Goal: Task Accomplishment & Management: Complete application form

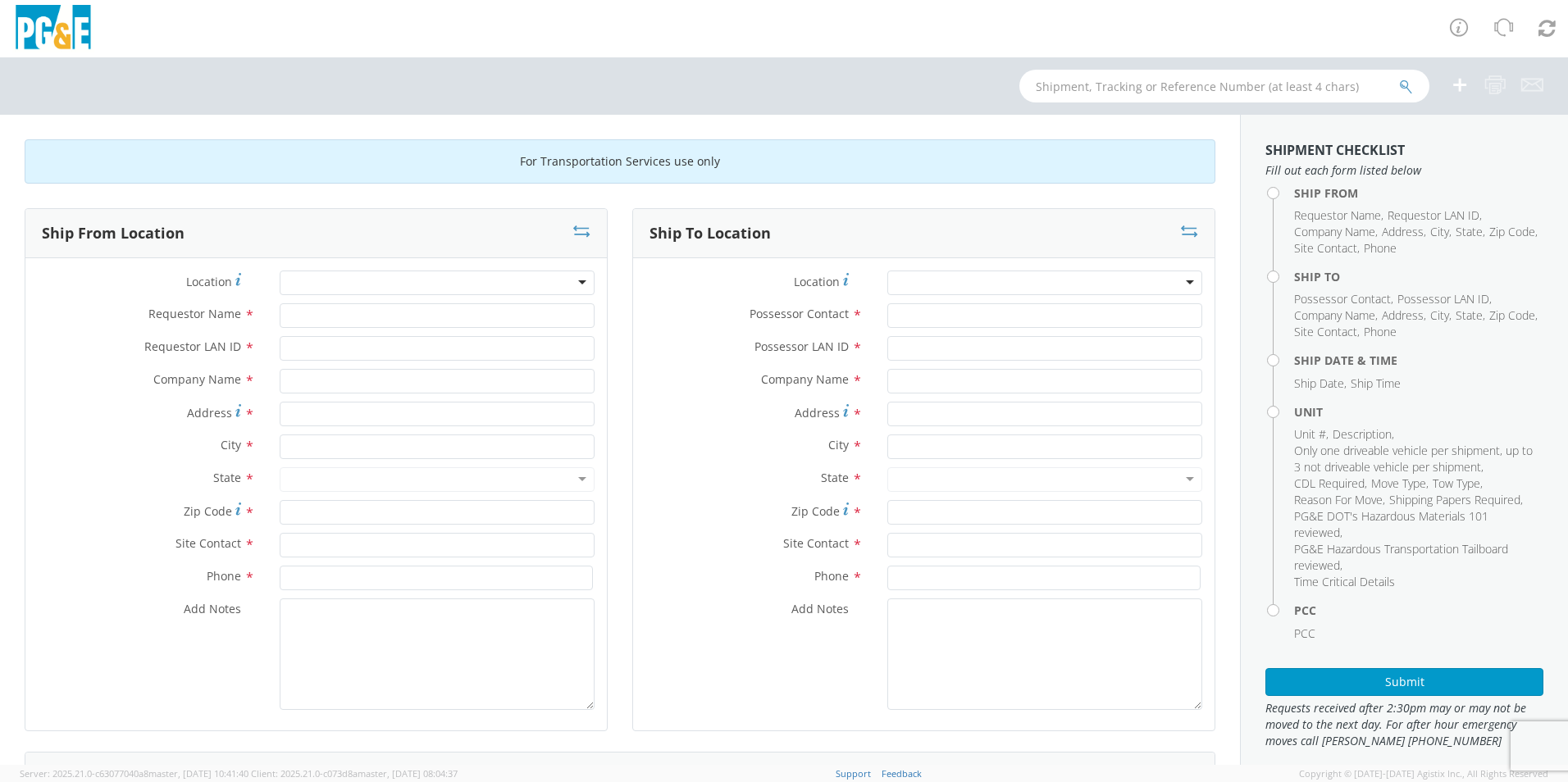
click at [356, 282] on div at bounding box center [437, 283] width 315 height 25
click at [361, 287] on div at bounding box center [437, 283] width 315 height 25
type input "ukiah"
type input "PG&E"
type input "[STREET_ADDRESS]"
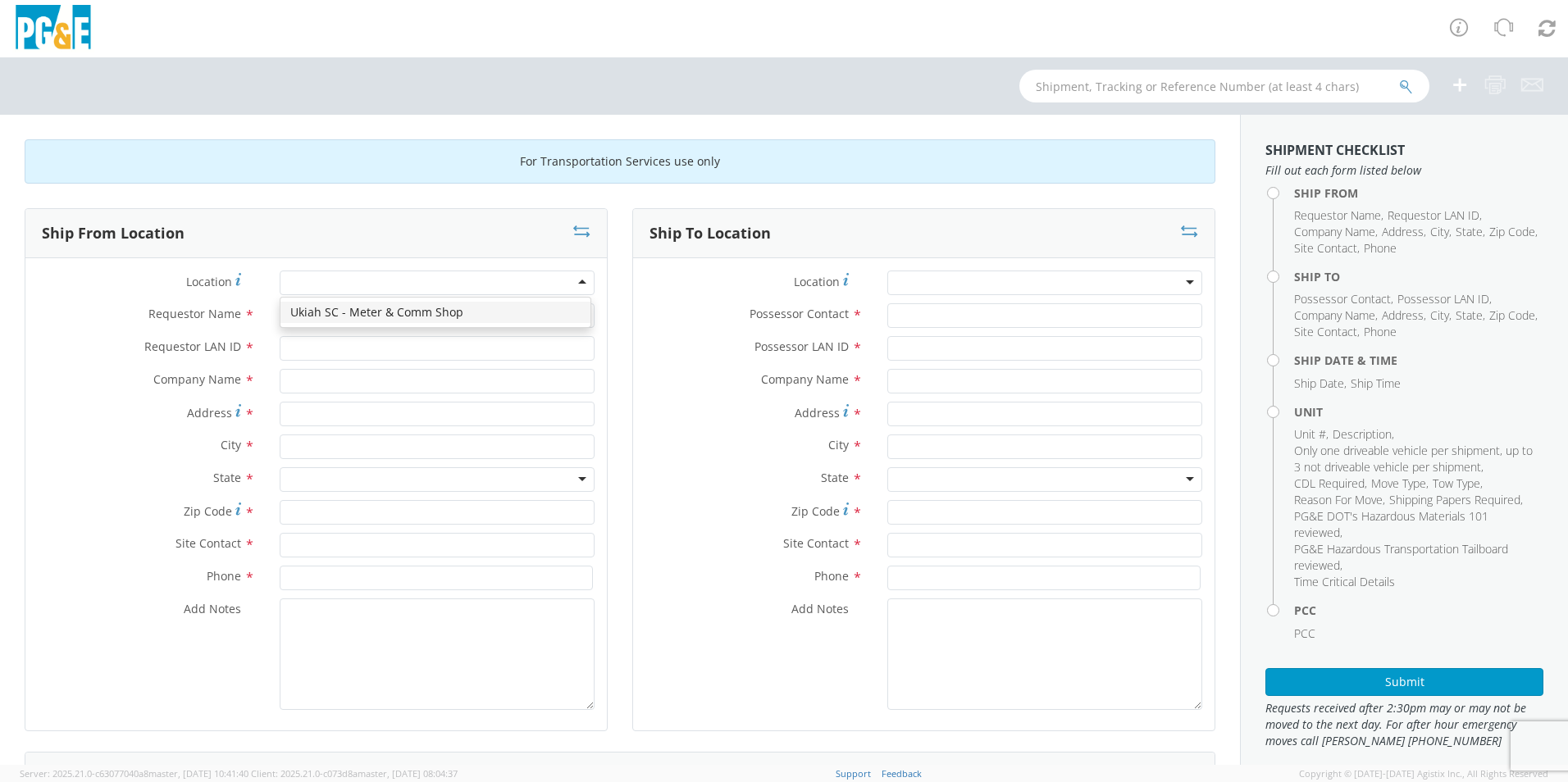
type input "UKIAH"
type input "95482"
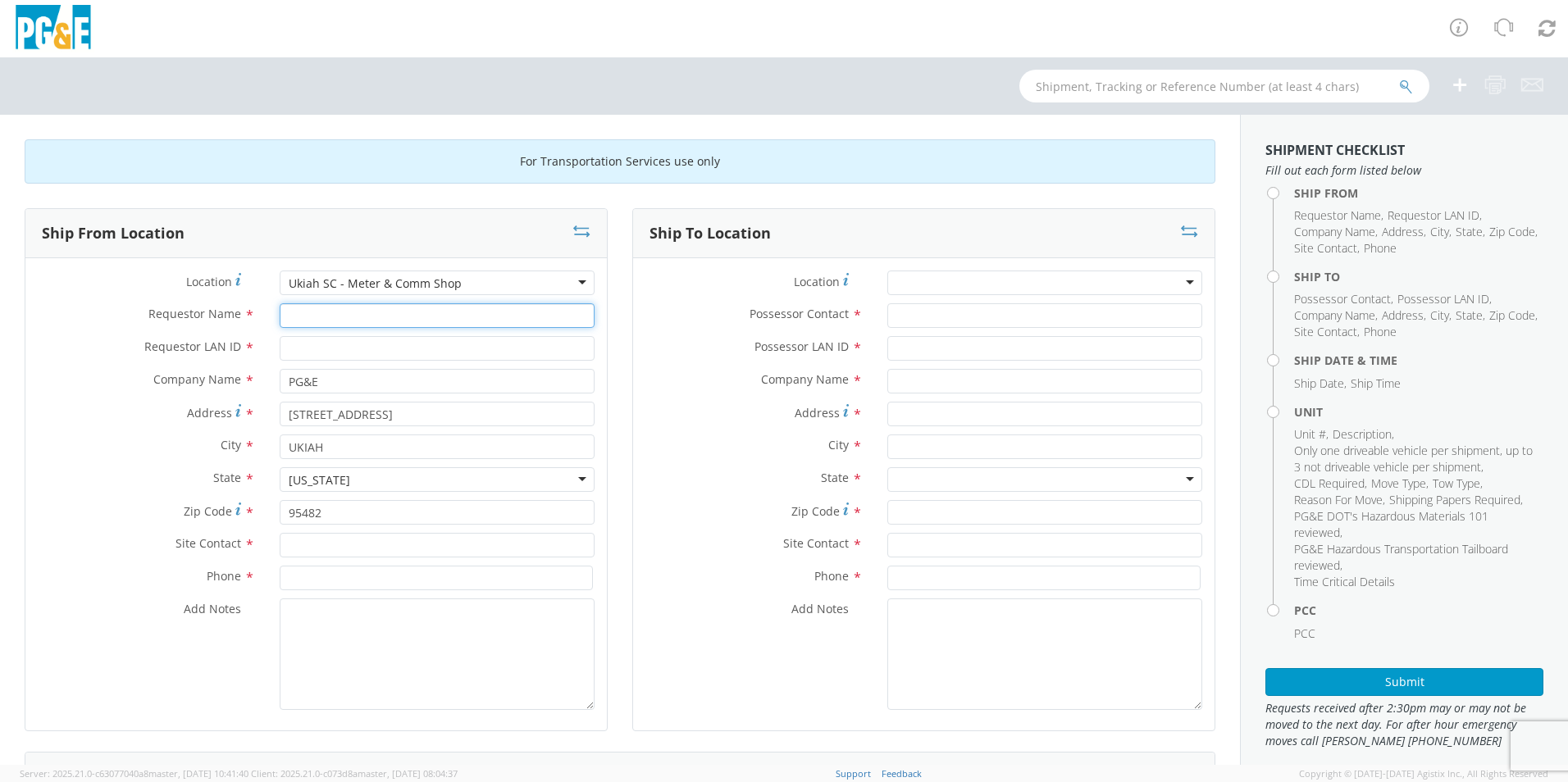
click at [387, 311] on input "Requestor Name *" at bounding box center [437, 315] width 315 height 25
type input "[PERSON_NAME]"
click at [308, 341] on input "Requestor LAN ID *" at bounding box center [437, 348] width 315 height 25
type input "sib6"
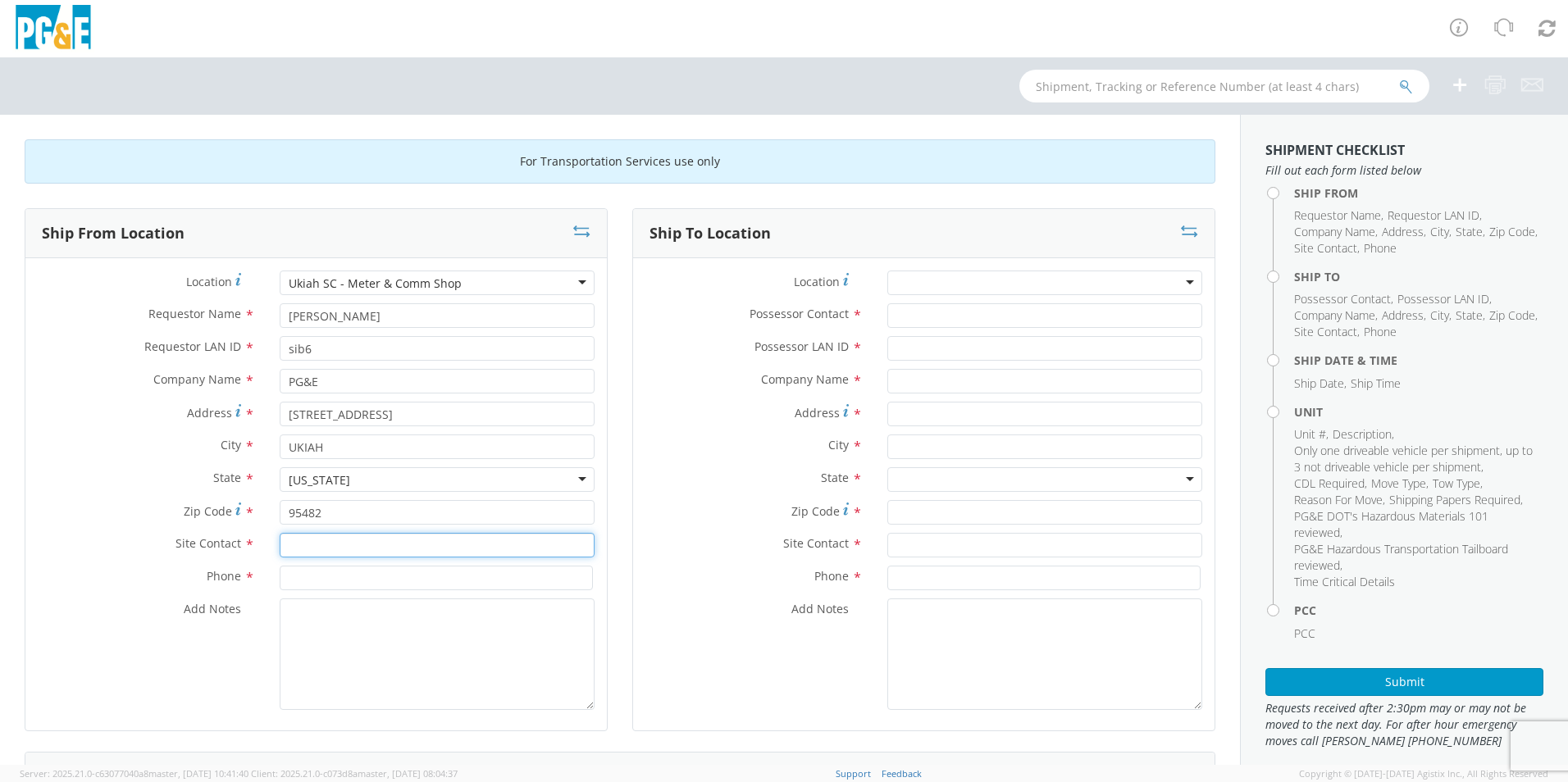
click at [354, 549] on input "text" at bounding box center [437, 545] width 315 height 25
type input "7"
type input "[PERSON_NAME]"
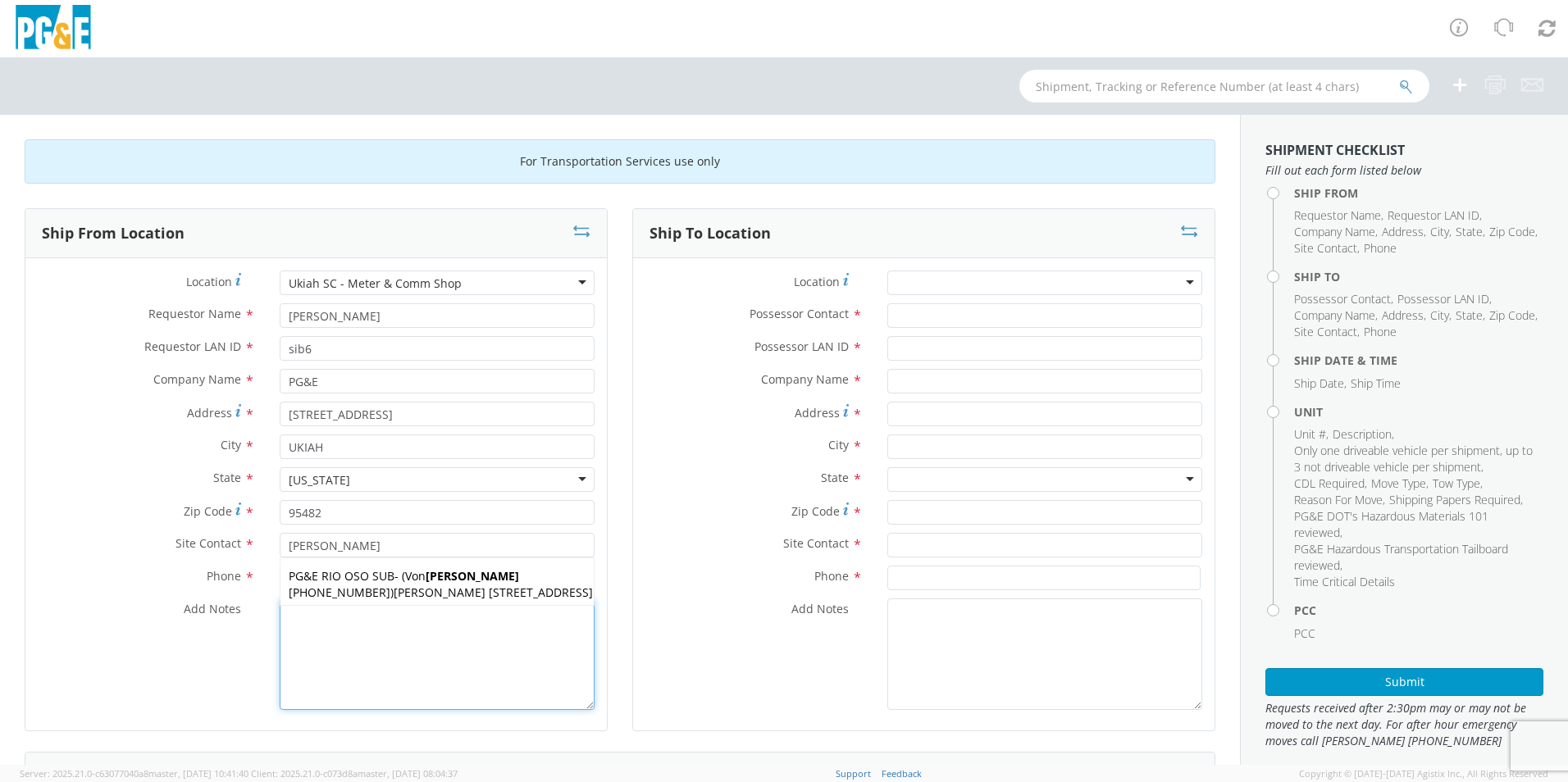
click at [338, 678] on textarea "Add Notes *" at bounding box center [437, 654] width 315 height 111
click at [303, 583] on input at bounding box center [436, 577] width 314 height 25
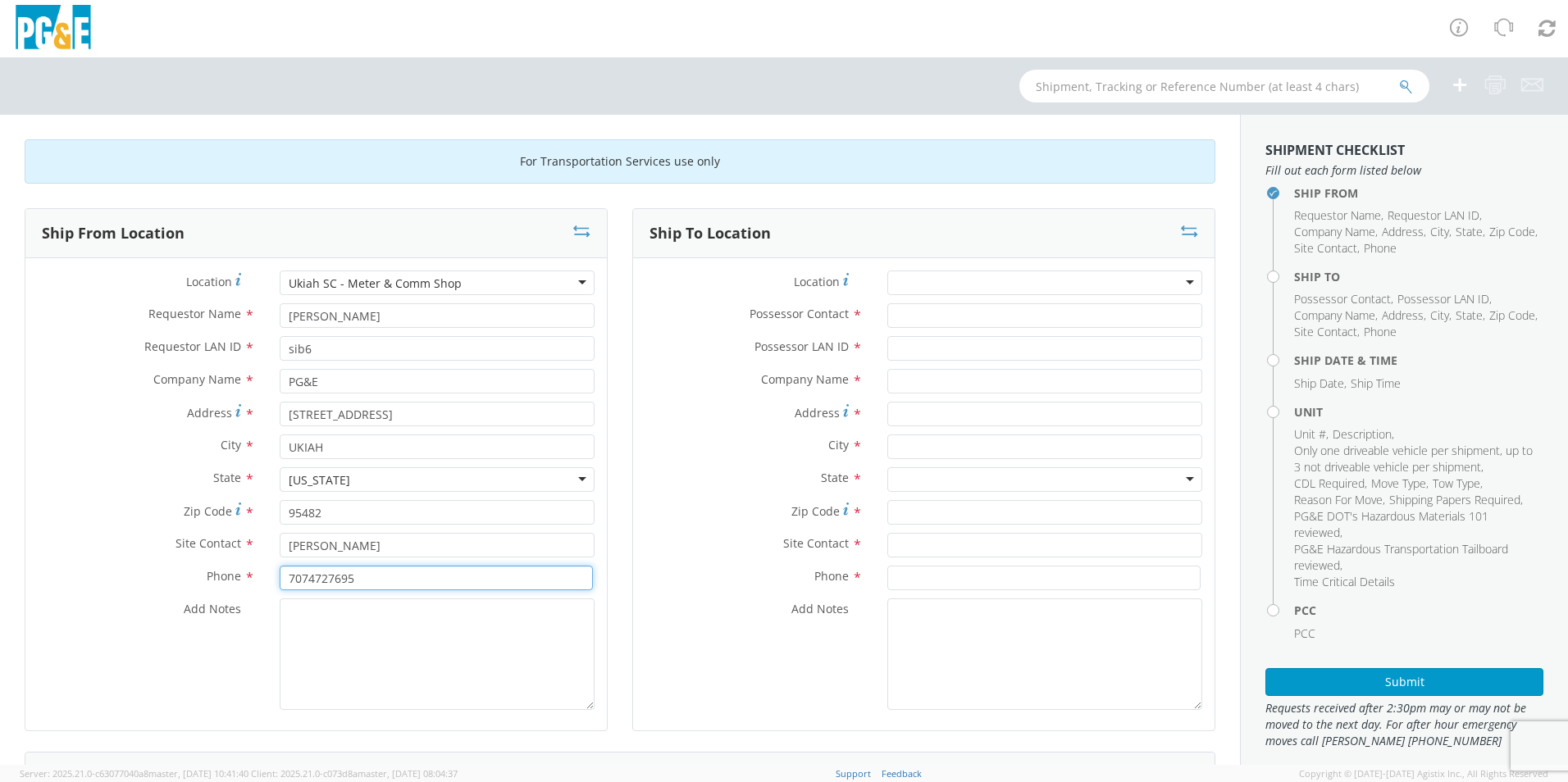
type input "7074727695"
click at [355, 656] on textarea "Add Notes *" at bounding box center [437, 654] width 315 height 111
type textarea "civic center will more this unit"
click at [914, 279] on div at bounding box center [1045, 283] width 315 height 25
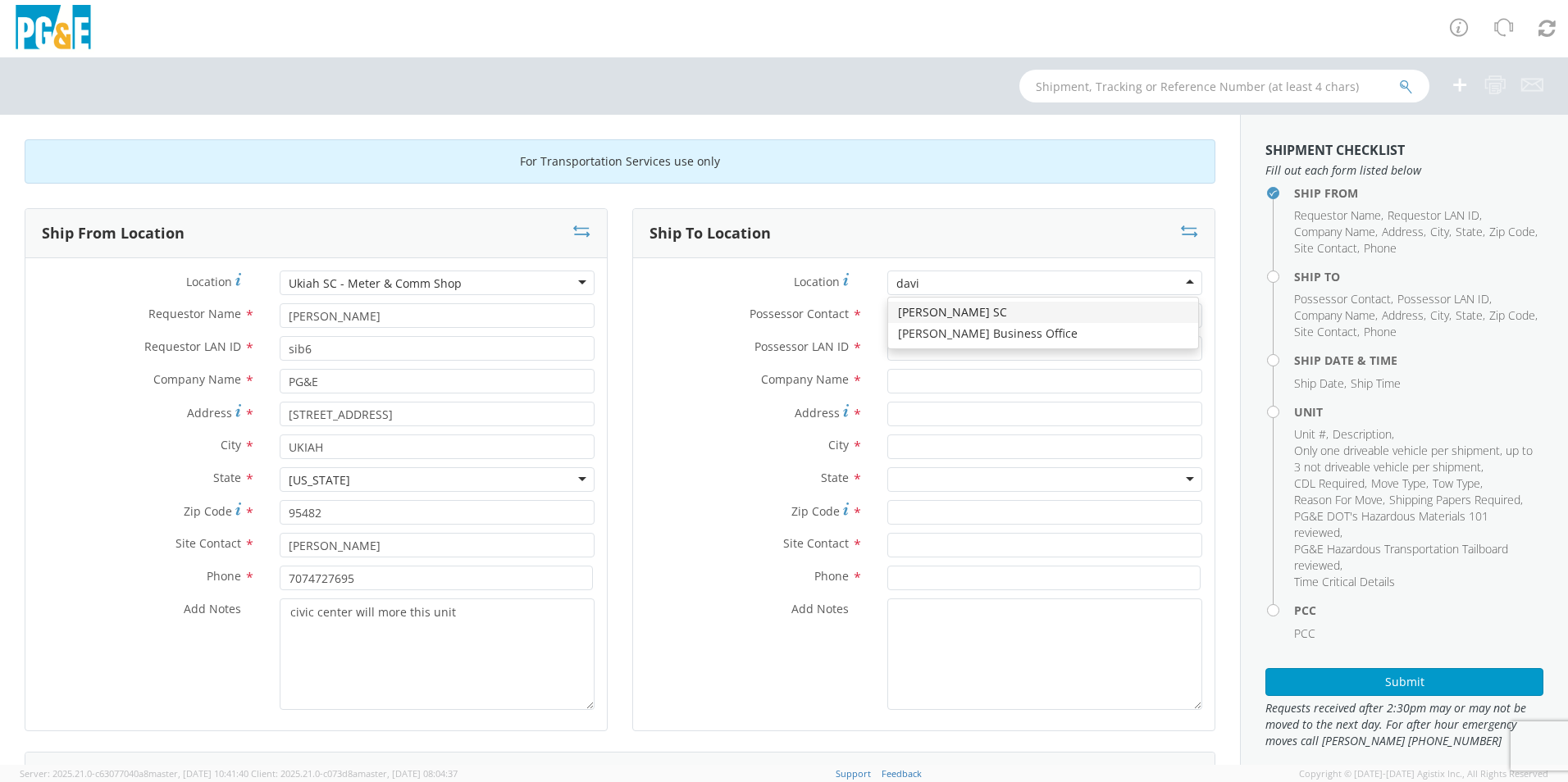
type input "[PERSON_NAME]"
type input "PG&E"
type input "[STREET_ADDRESS]"
type input "[PERSON_NAME]"
type input "95616"
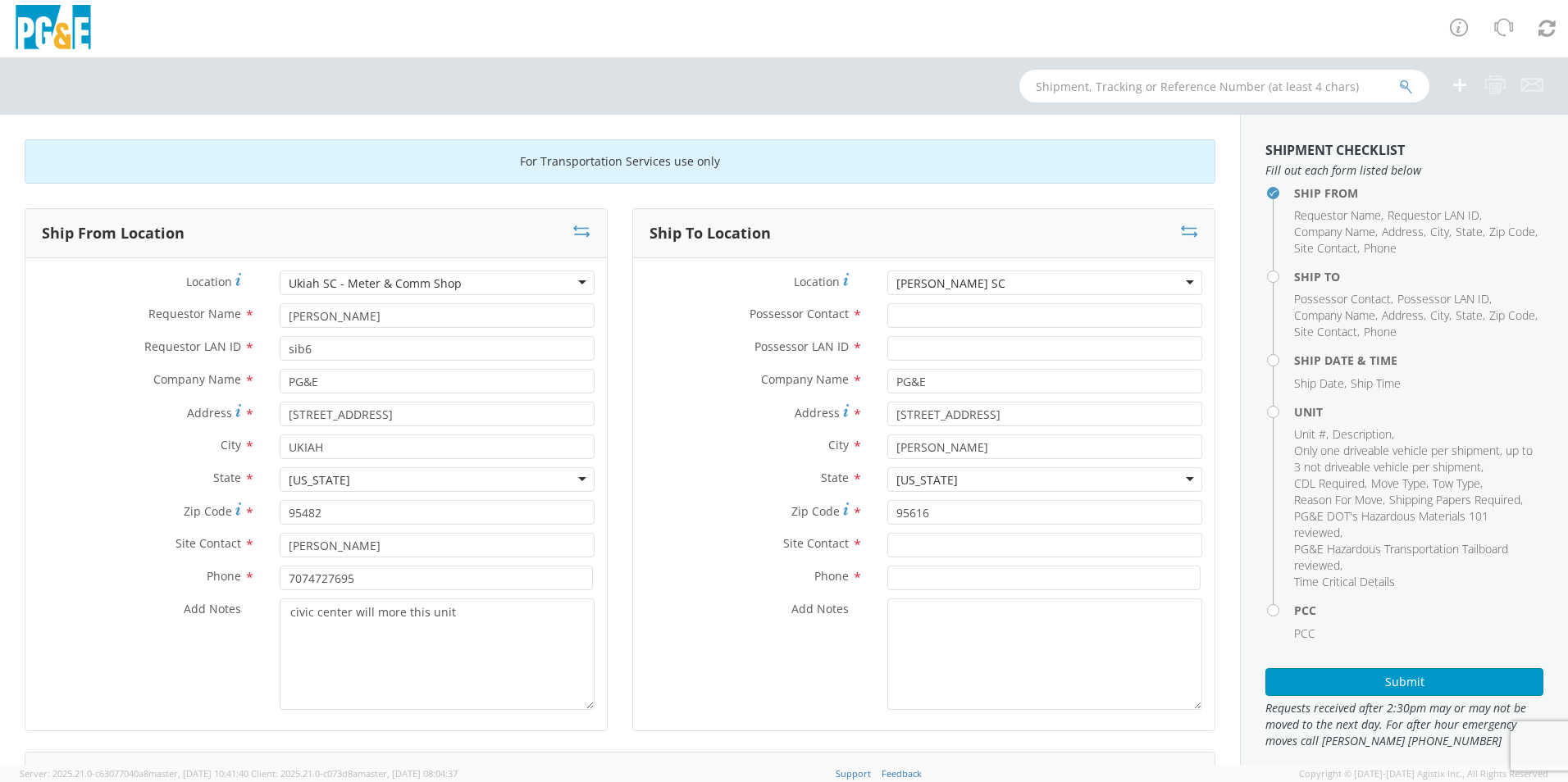
click at [949, 328] on div "Possessor Contact *" at bounding box center [924, 319] width 582 height 33
click at [941, 311] on input "Possessor Contact *" at bounding box center [1045, 315] width 315 height 25
type input "s"
type input "[PERSON_NAME]"
click at [899, 355] on input "Possessor LAN ID *" at bounding box center [1045, 348] width 315 height 25
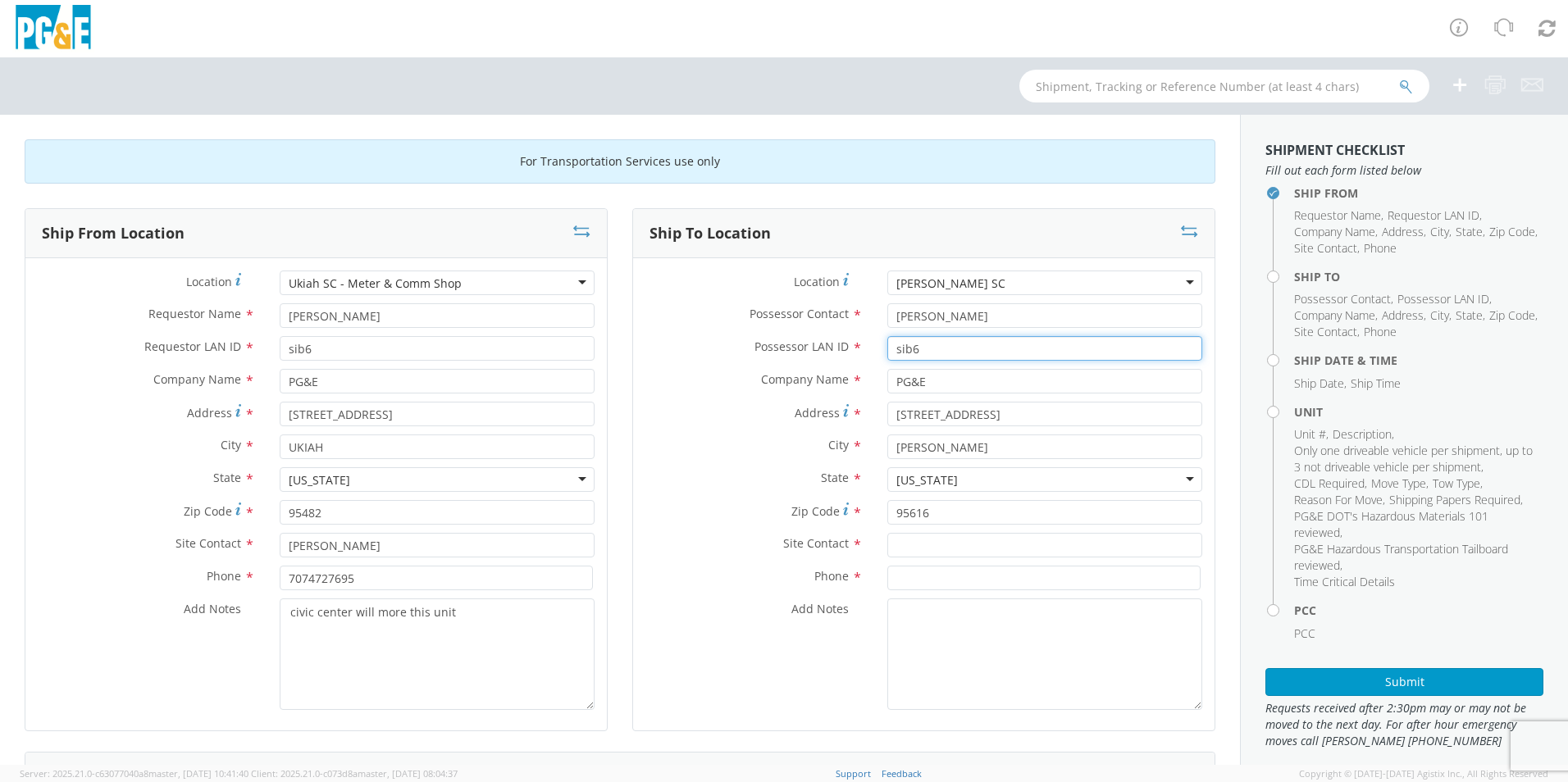
type input "sib6"
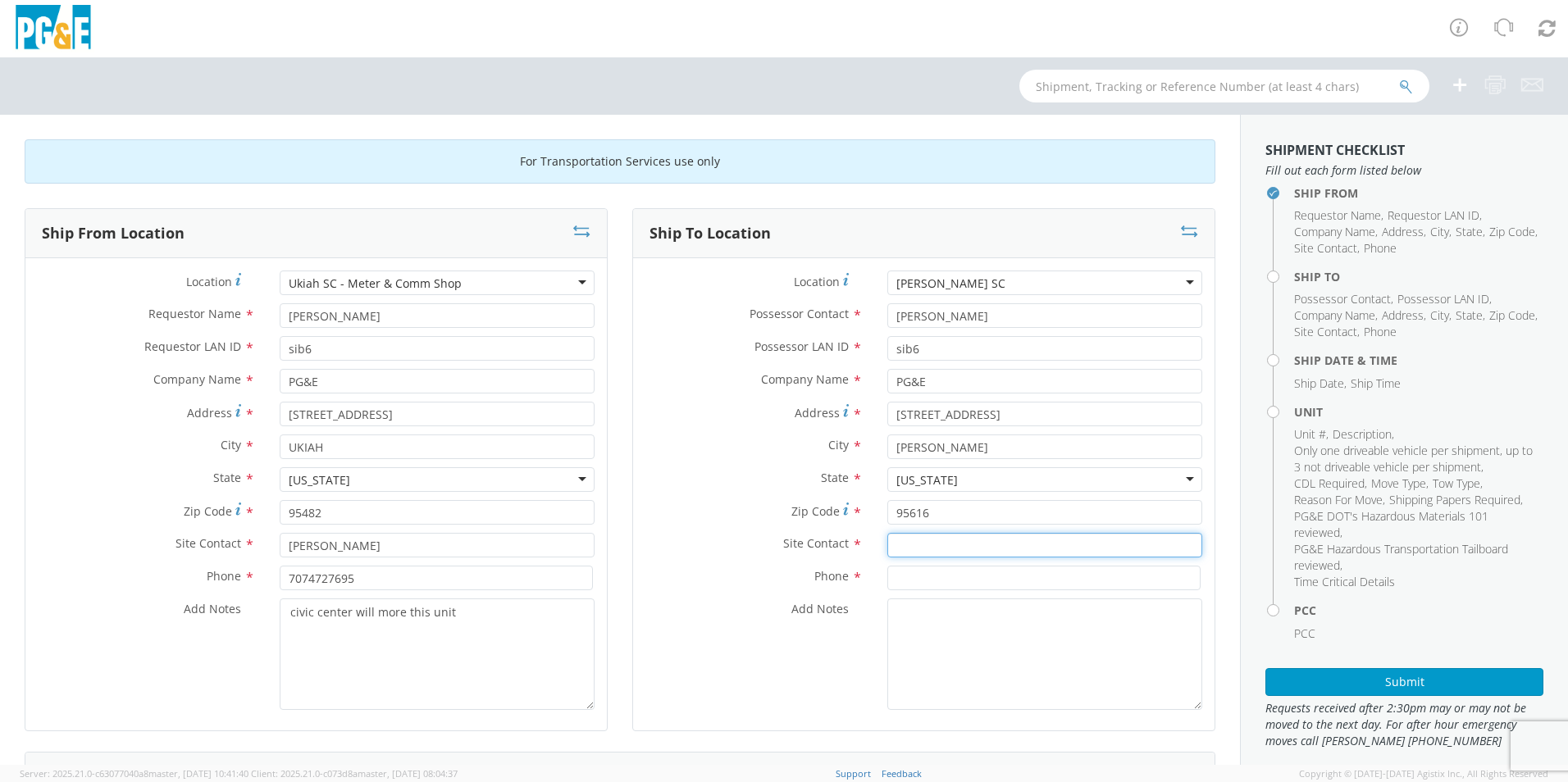
click at [989, 545] on input "text" at bounding box center [1045, 545] width 315 height 25
type input "g"
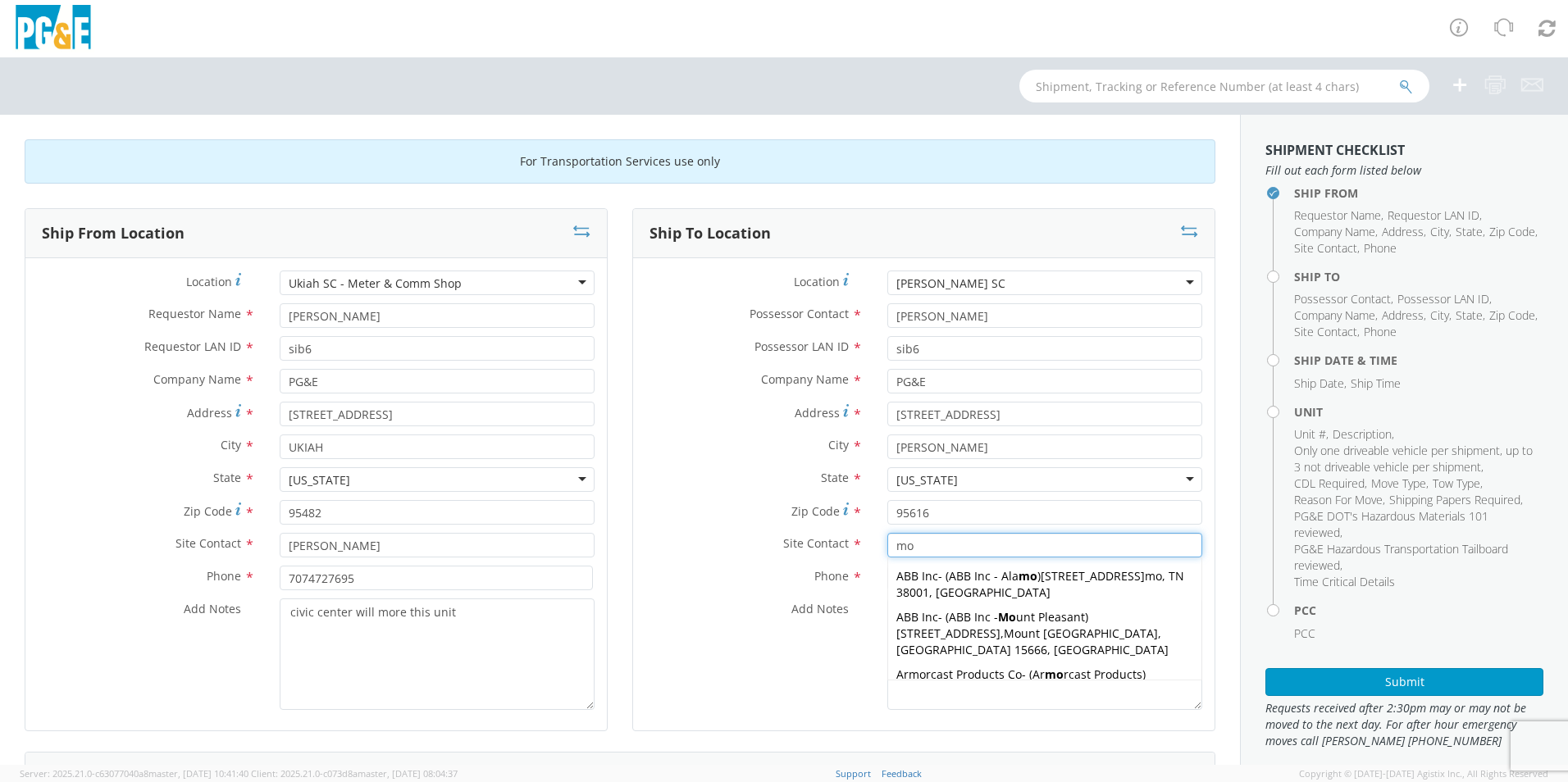
type input "m"
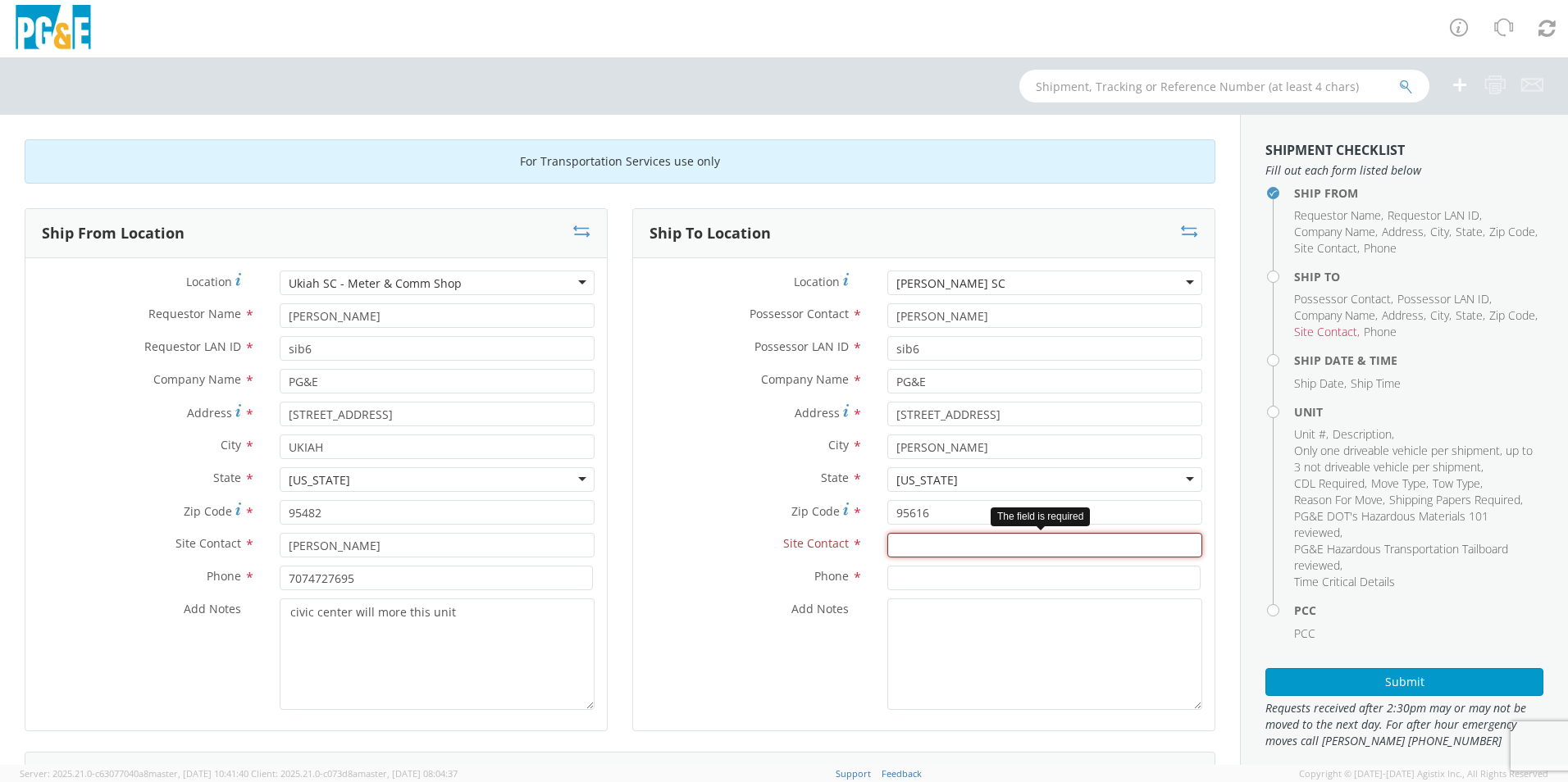
click at [1061, 556] on input "text" at bounding box center [1045, 545] width 315 height 25
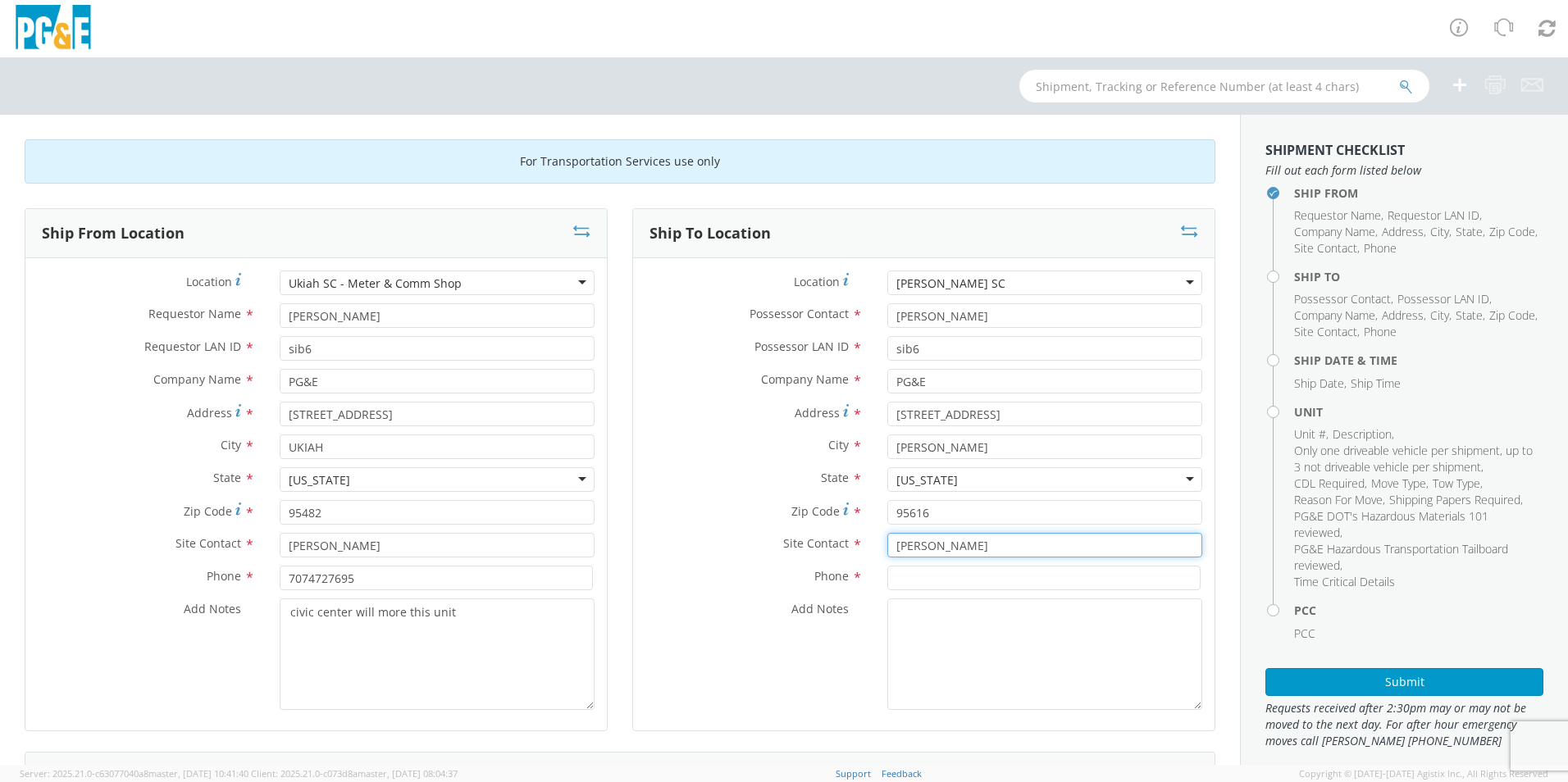
type input "[PERSON_NAME]"
click at [924, 580] on input at bounding box center [1044, 577] width 314 height 25
type input "9169973446"
click at [652, 602] on label "Add Notes *" at bounding box center [754, 609] width 242 height 21
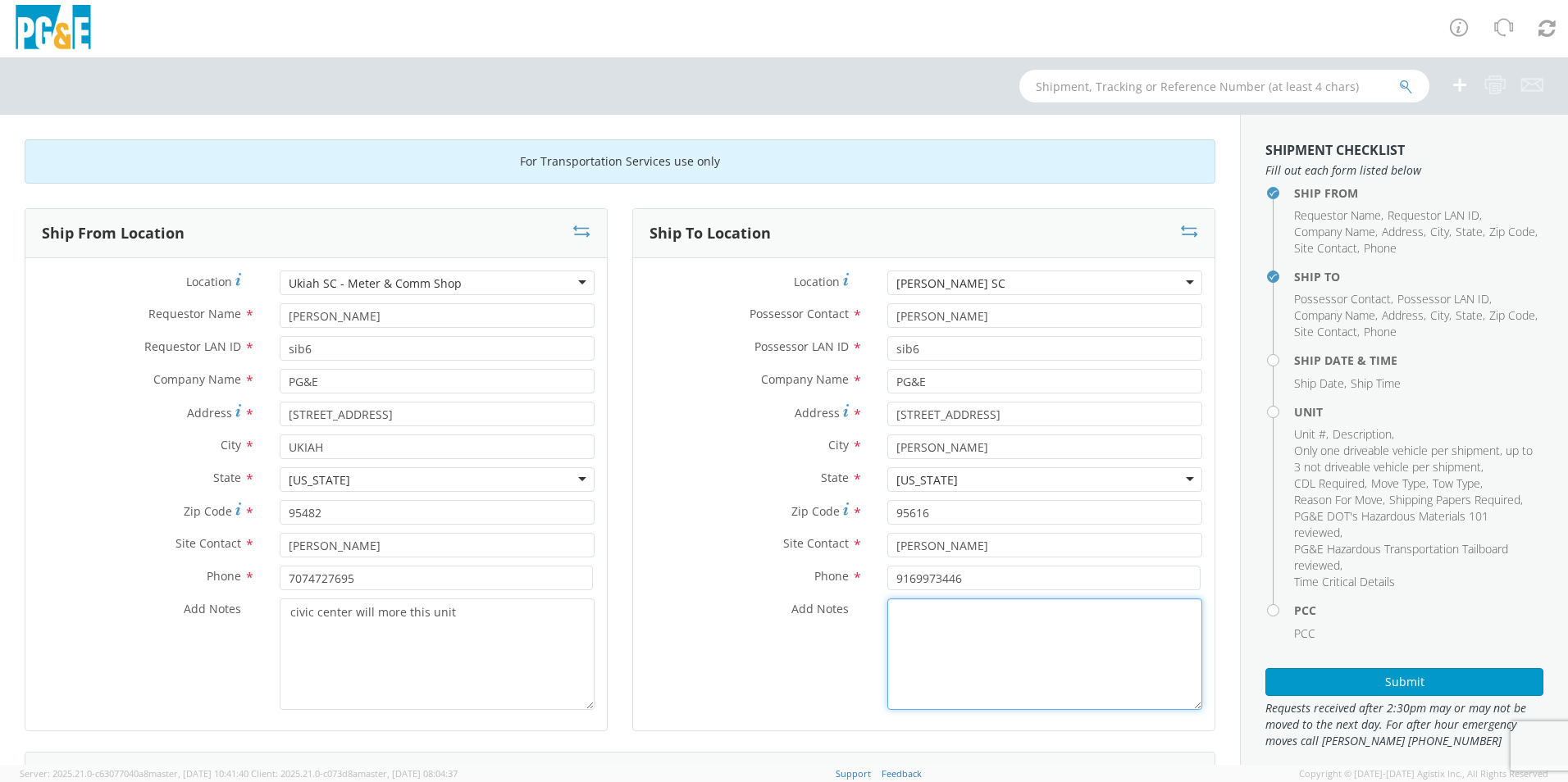
click at [888, 602] on textarea "Add Notes *" at bounding box center [1045, 654] width 315 height 111
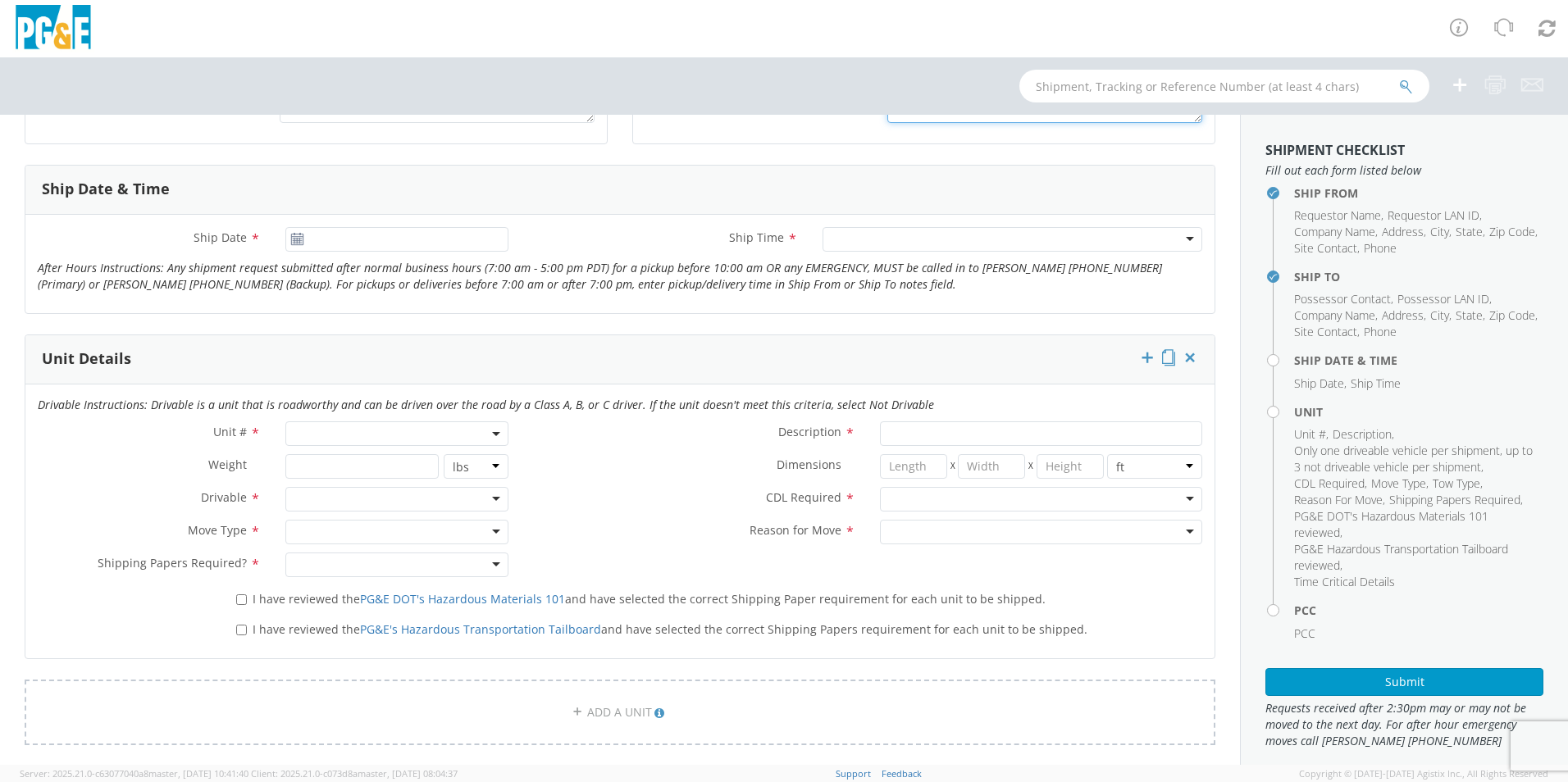
scroll to position [574, 0]
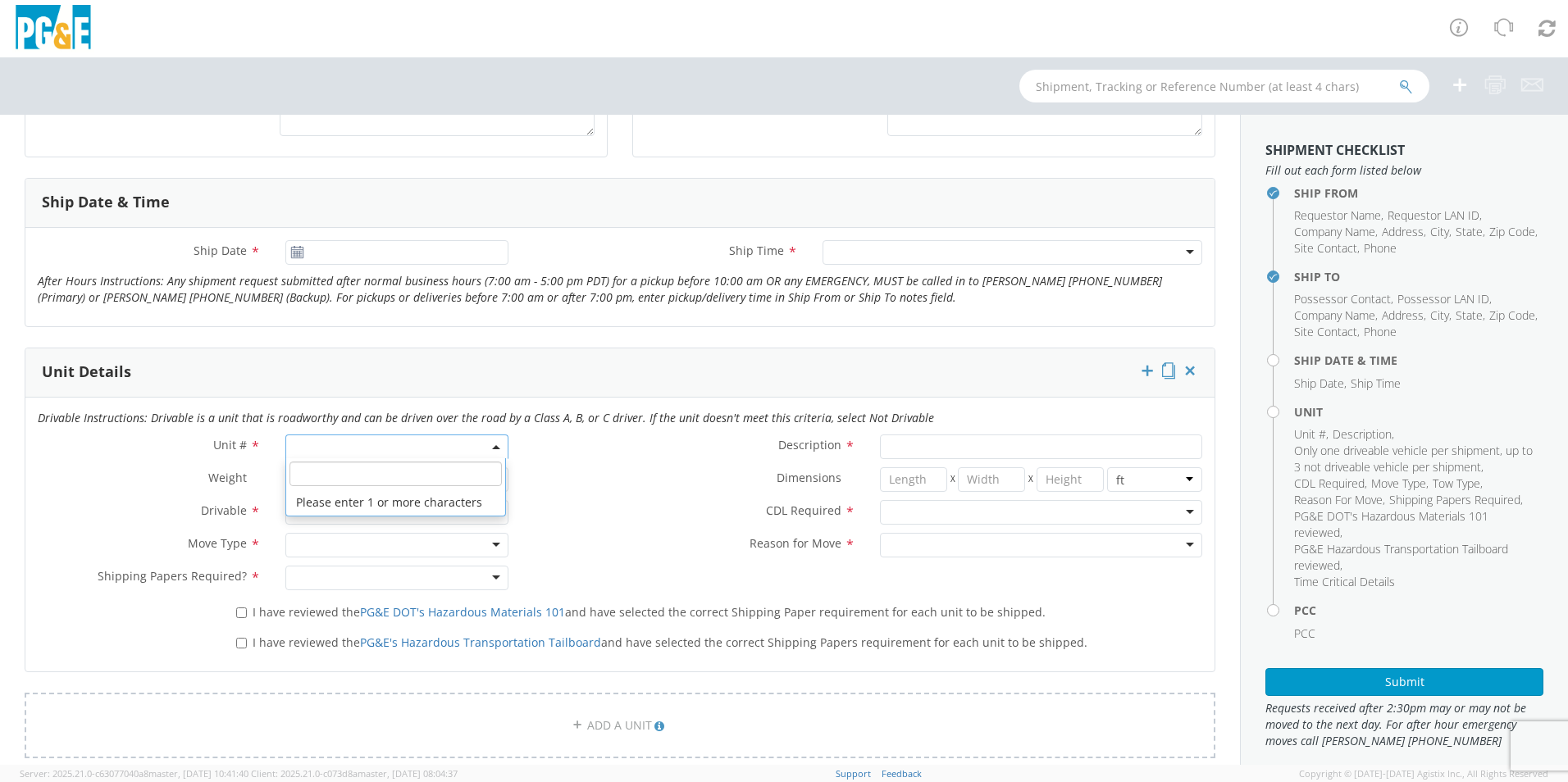
click at [401, 445] on span at bounding box center [397, 446] width 223 height 25
click at [377, 486] on input "search" at bounding box center [396, 474] width 212 height 25
click at [144, 498] on div "Weight * lbs kgs" at bounding box center [273, 484] width 495 height 33
click at [305, 459] on div "Unit # *" at bounding box center [273, 451] width 495 height 33
click at [307, 445] on span at bounding box center [397, 446] width 223 height 25
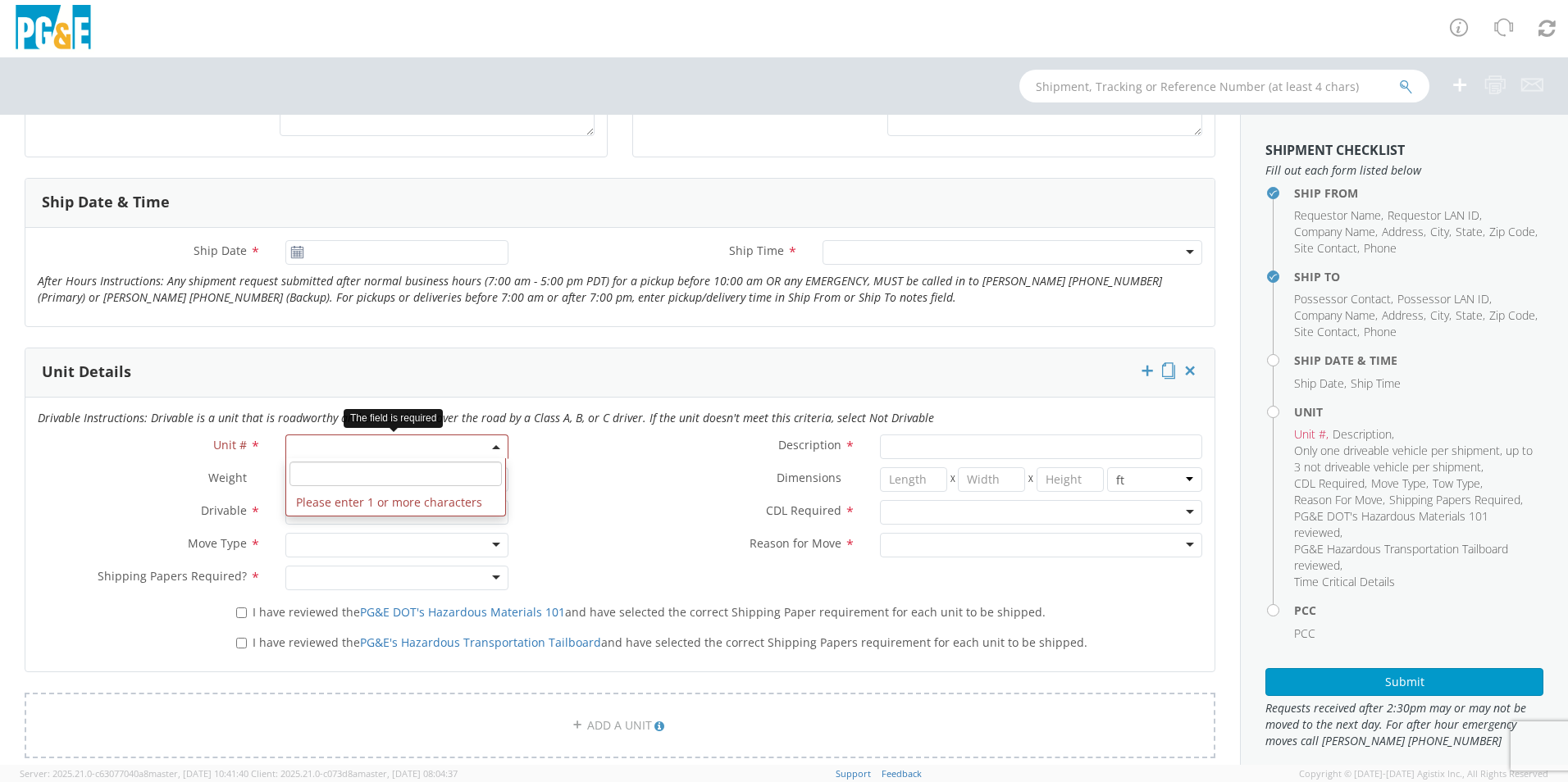
click at [380, 481] on input "search" at bounding box center [396, 474] width 212 height 25
type input "b36527"
type input "TRUCK; TROUBLE W/AERIAL 4X4"
type input "19500"
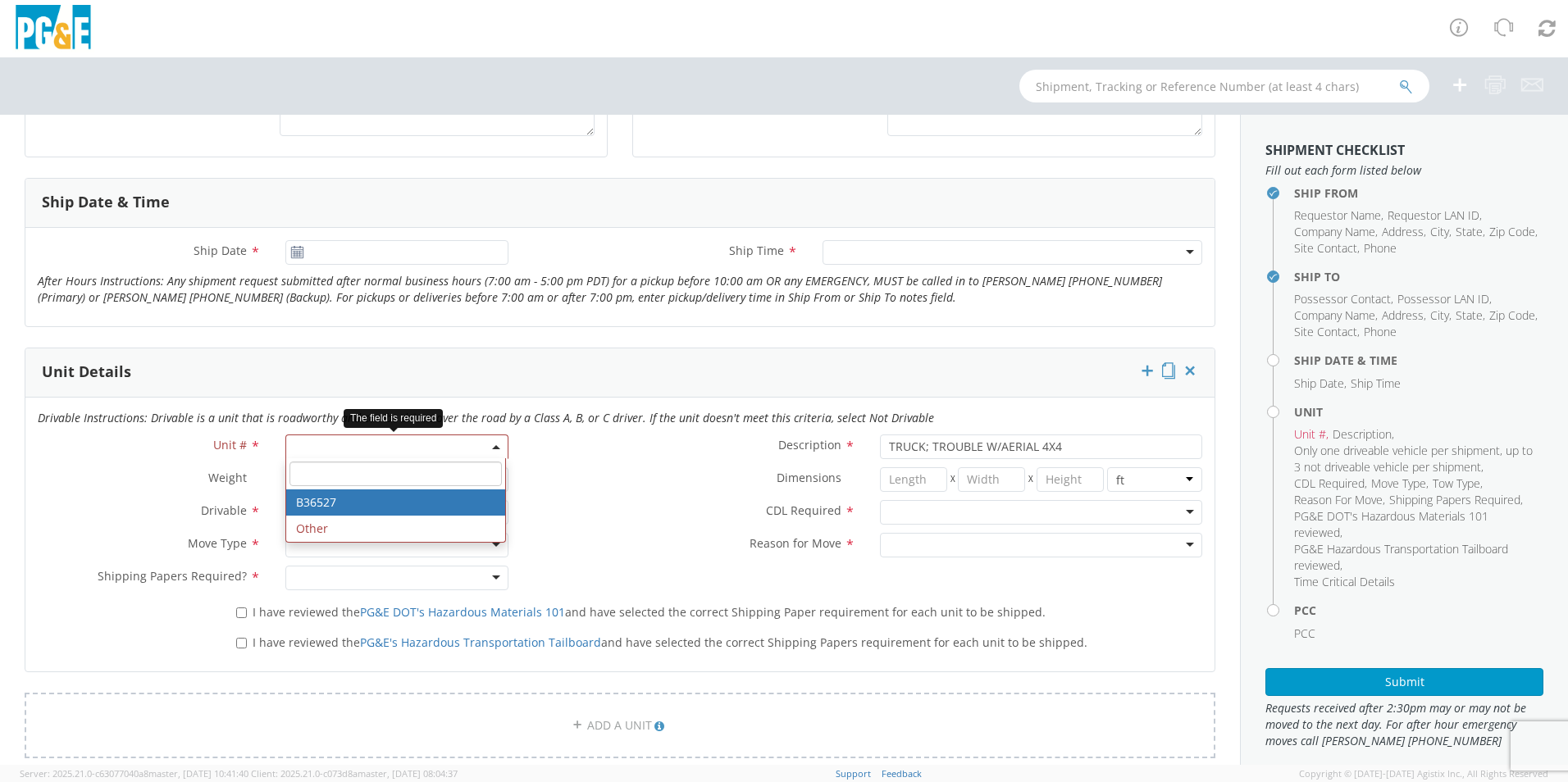
select select "B36527"
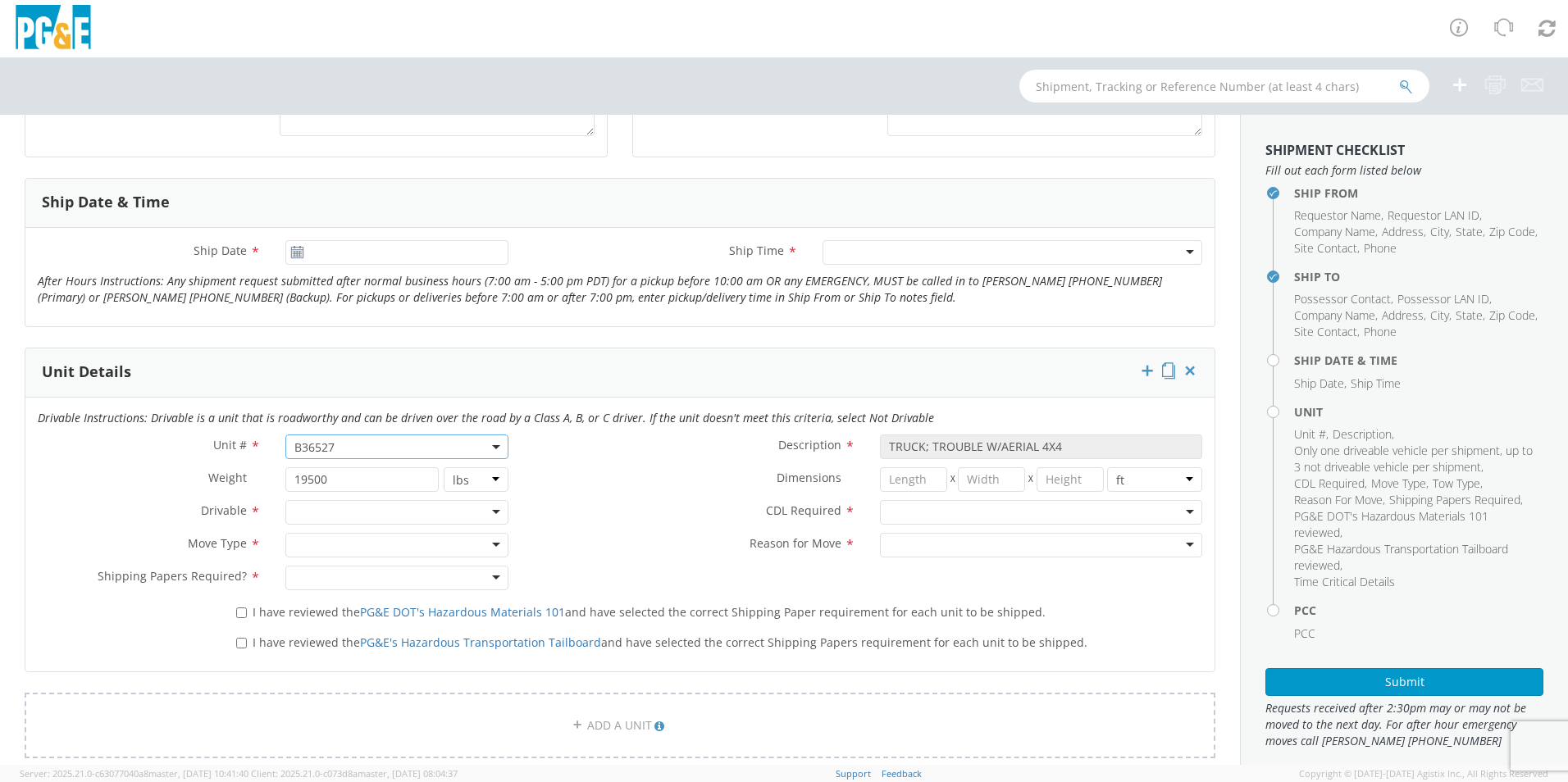
click at [357, 504] on div at bounding box center [397, 512] width 223 height 25
click at [353, 545] on div at bounding box center [397, 545] width 223 height 25
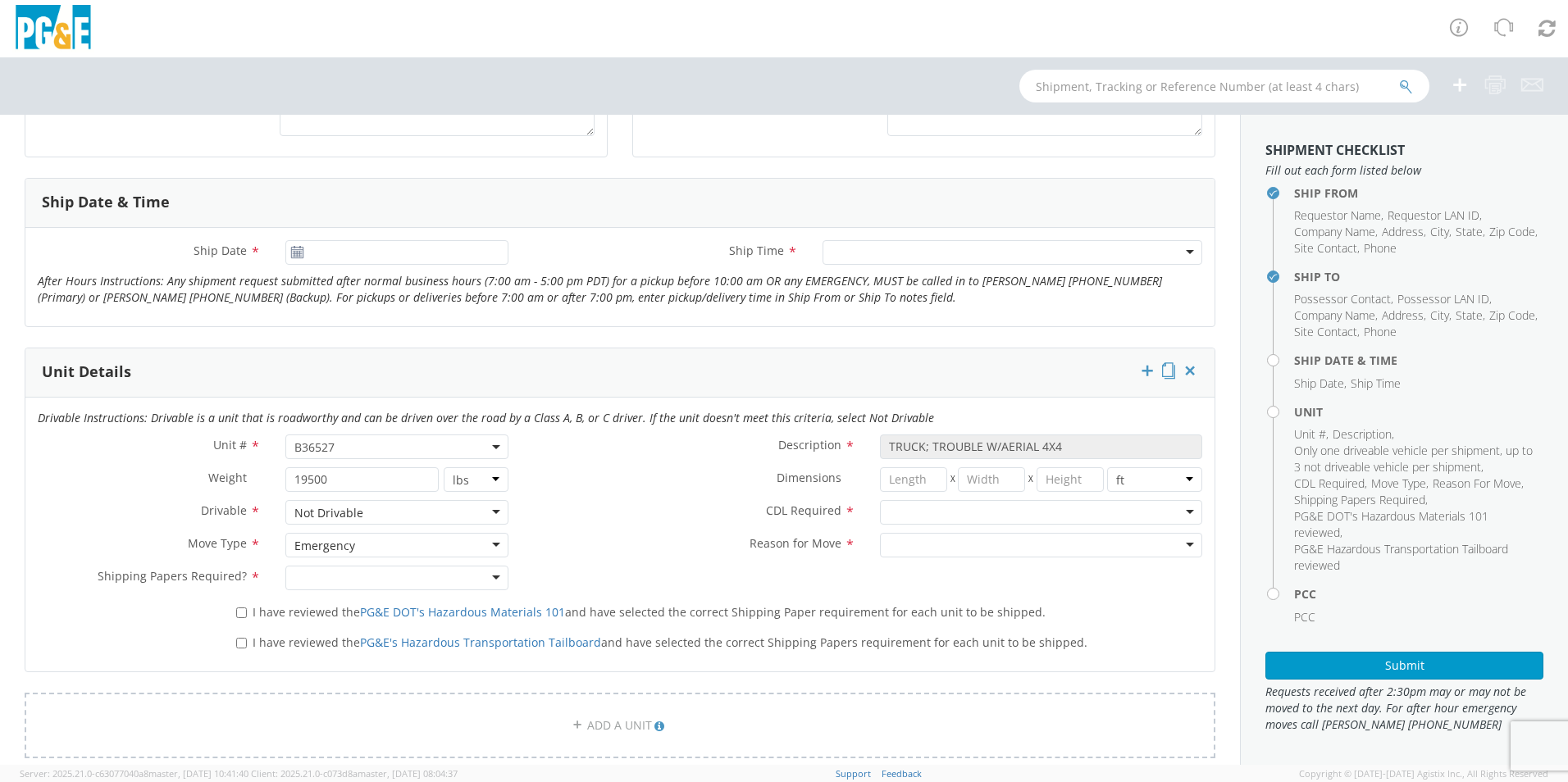
click at [381, 572] on div at bounding box center [397, 577] width 223 height 25
click at [913, 516] on div at bounding box center [1041, 512] width 322 height 25
click at [922, 546] on div at bounding box center [1041, 545] width 322 height 25
click at [242, 609] on input "I have reviewed the PG&E DOT's Hazardous Materials 101 and have selected the co…" at bounding box center [242, 612] width 10 height 10
checkbox input "true"
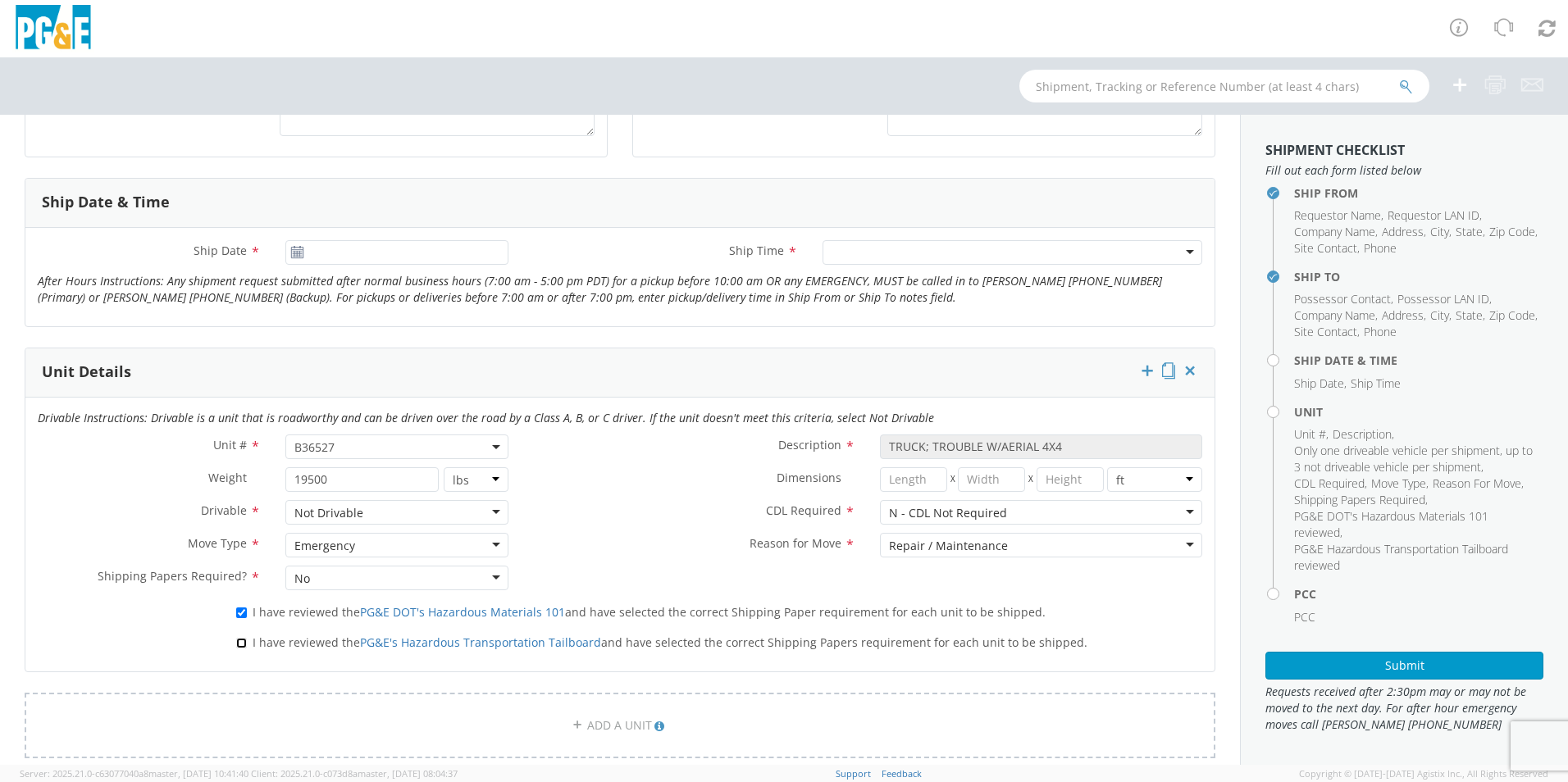
click at [242, 642] on input "I have reviewed the PG&E's Hazardous Transportation Tailboard and have selected…" at bounding box center [242, 643] width 10 height 10
checkbox input "true"
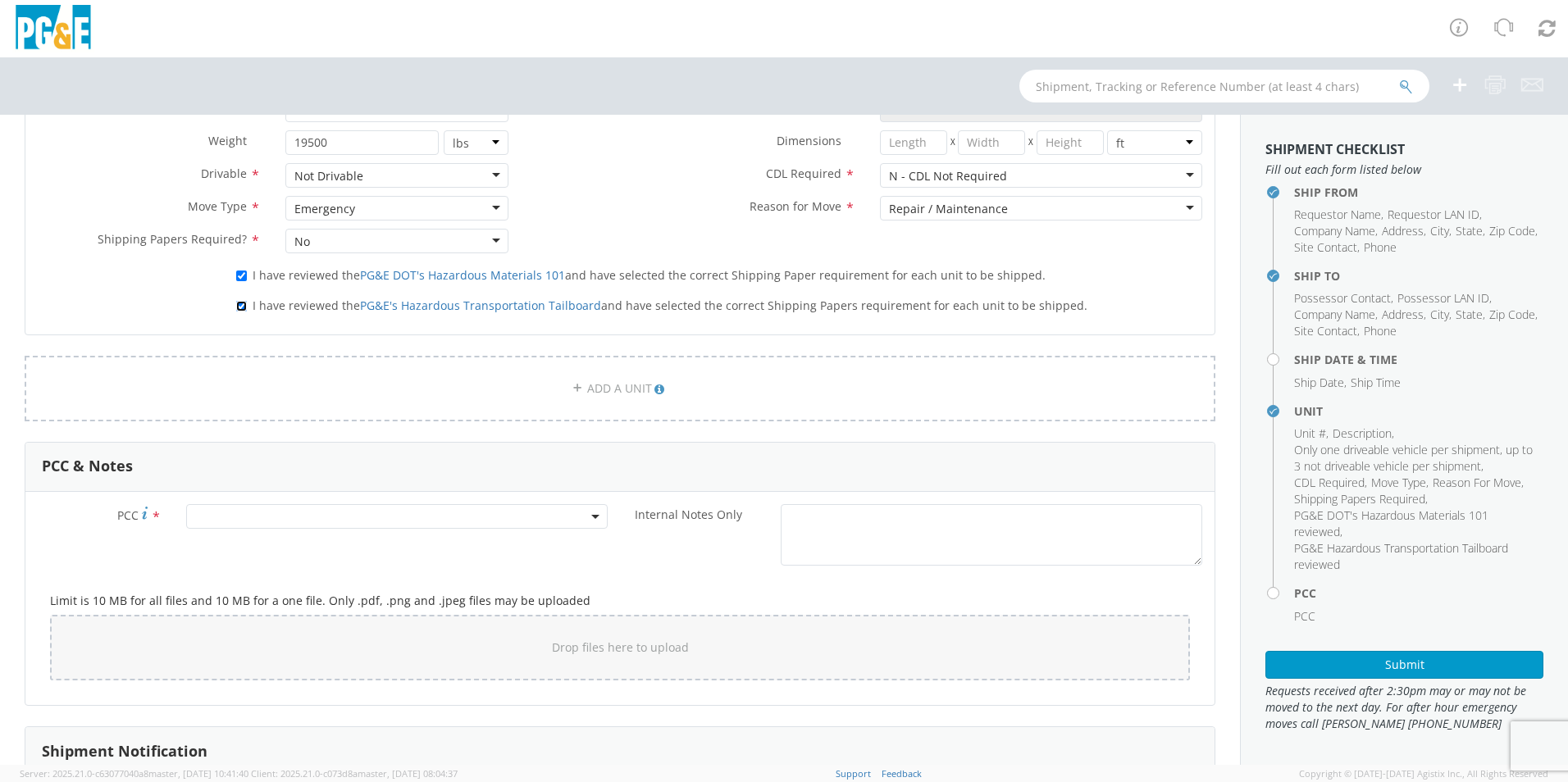
scroll to position [873, 0]
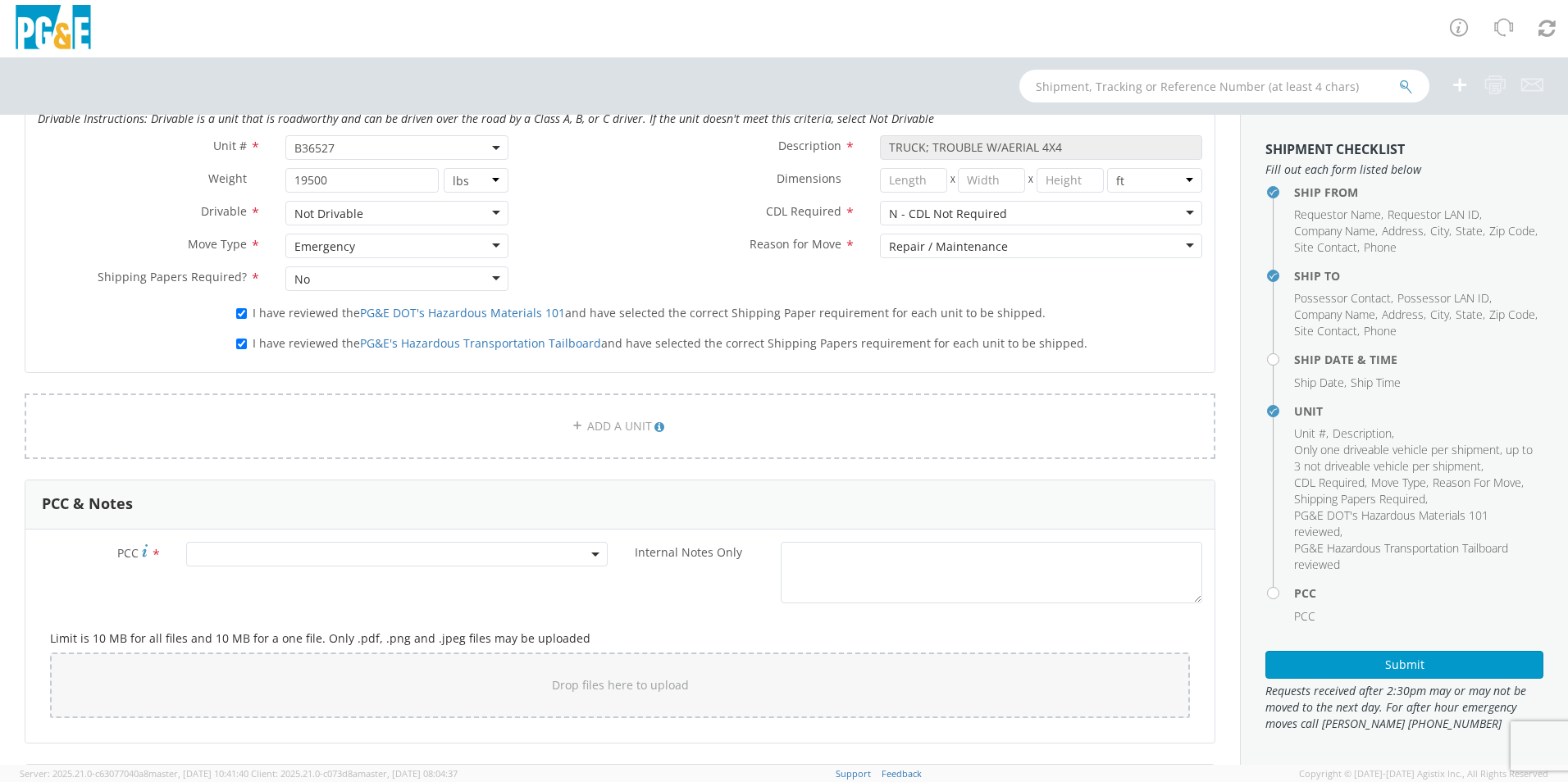
drag, startPoint x: 380, startPoint y: 564, endPoint x: 380, endPoint y: 549, distance: 15.0
click at [380, 558] on span at bounding box center [397, 554] width 422 height 25
click at [477, 582] on input "number" at bounding box center [394, 581] width 409 height 25
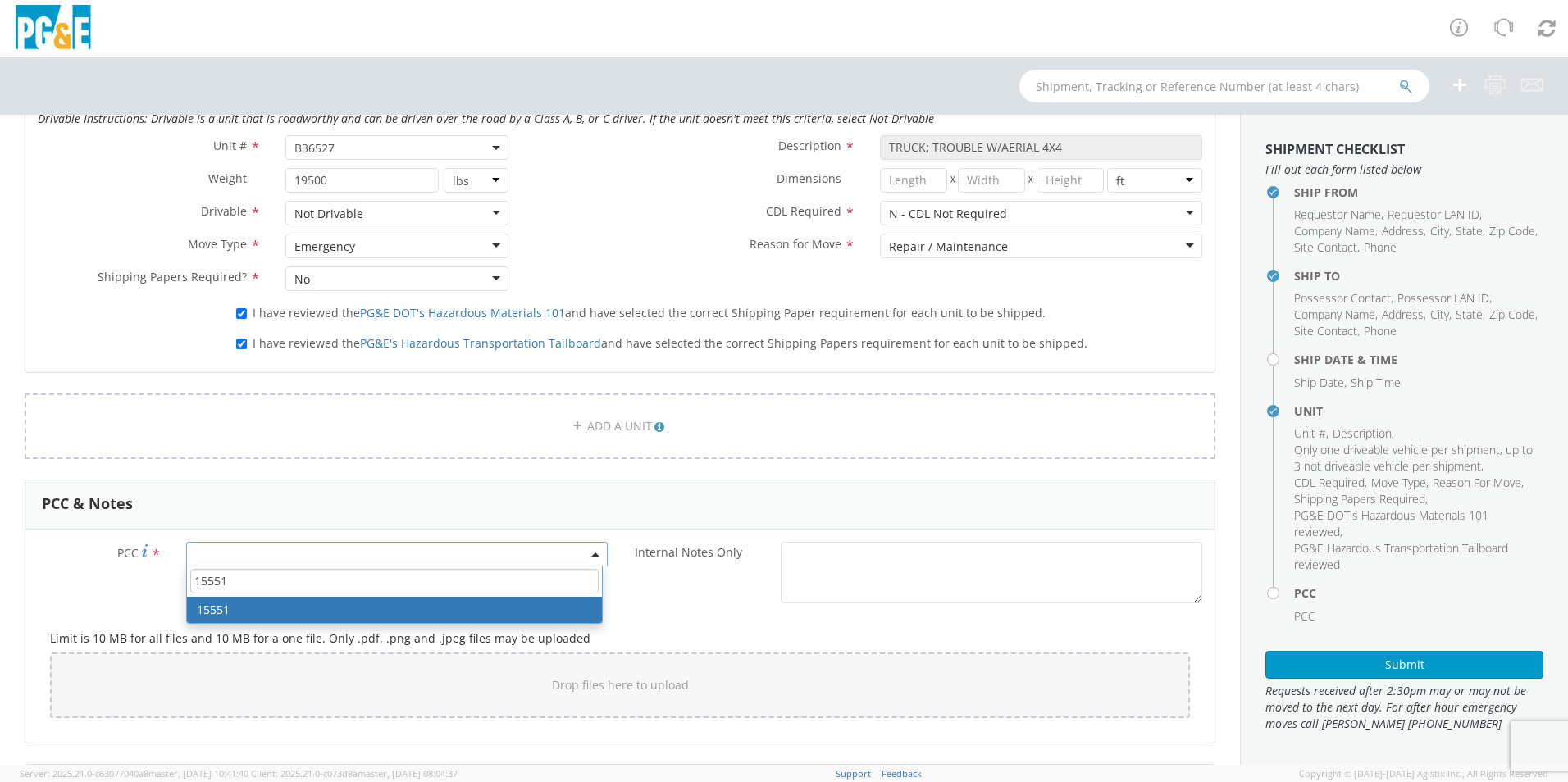
type input "15551"
select select "15551"
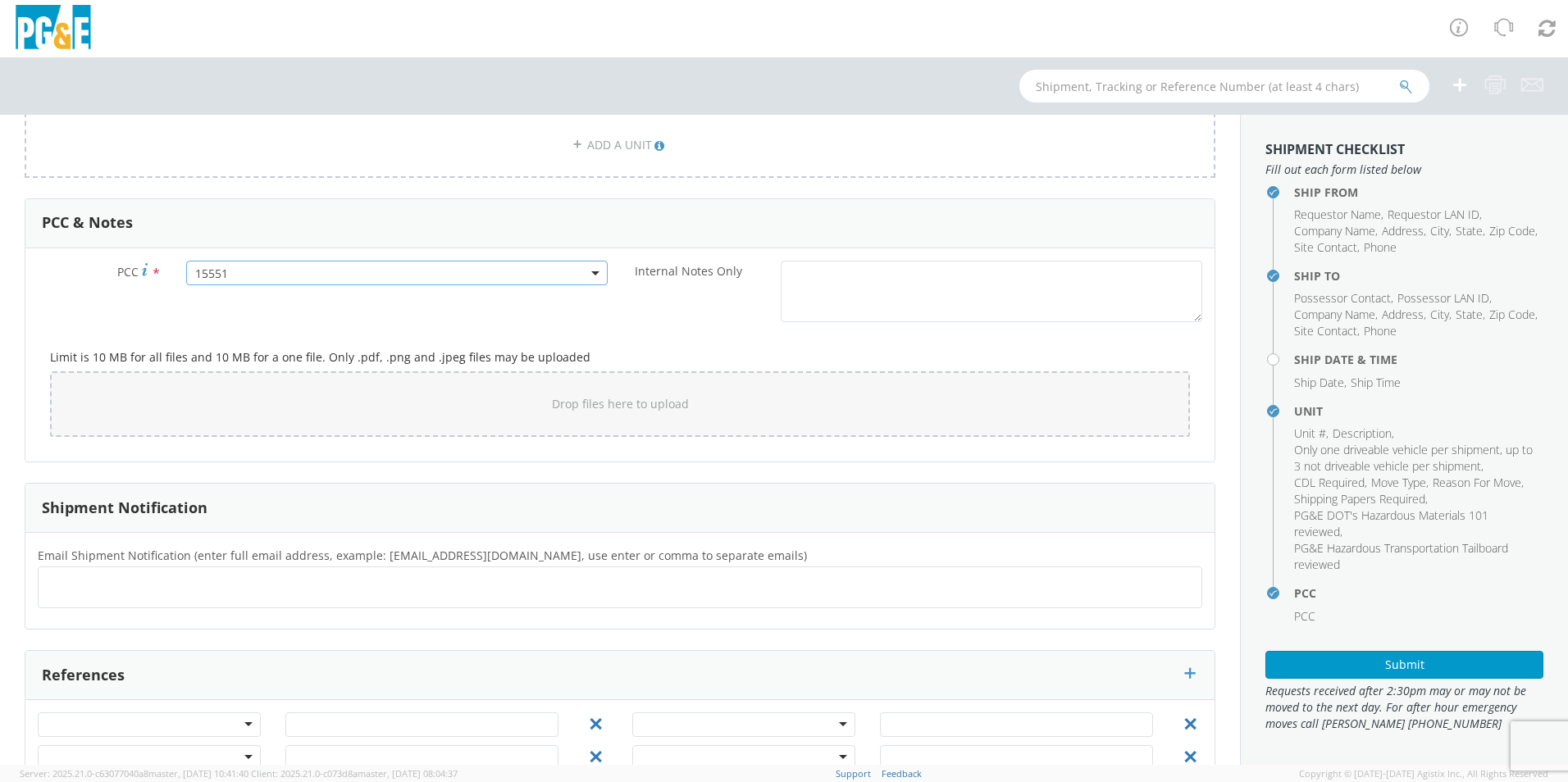
scroll to position [1201, 0]
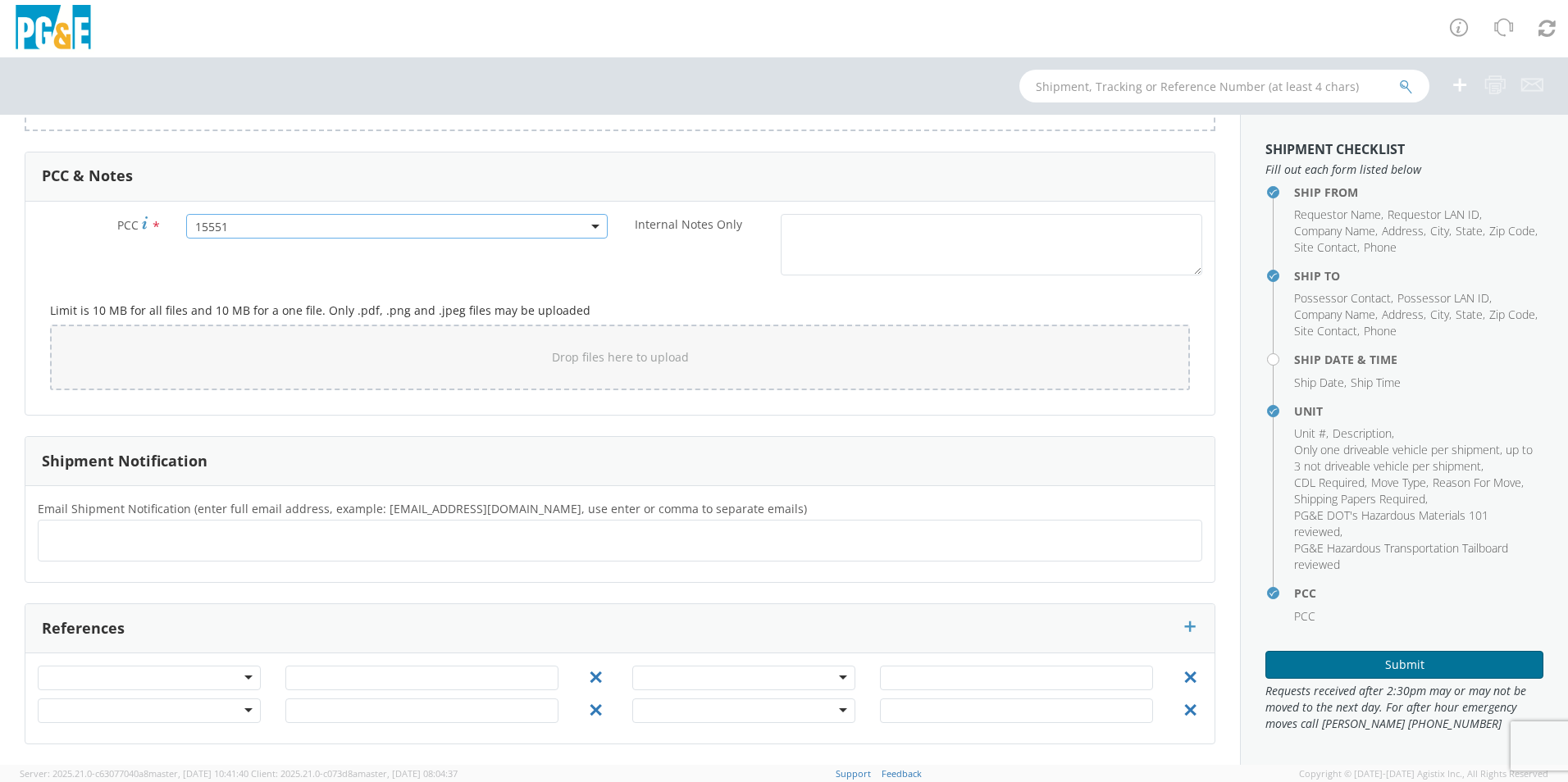
click at [1414, 662] on button "Submit" at bounding box center [1404, 665] width 278 height 28
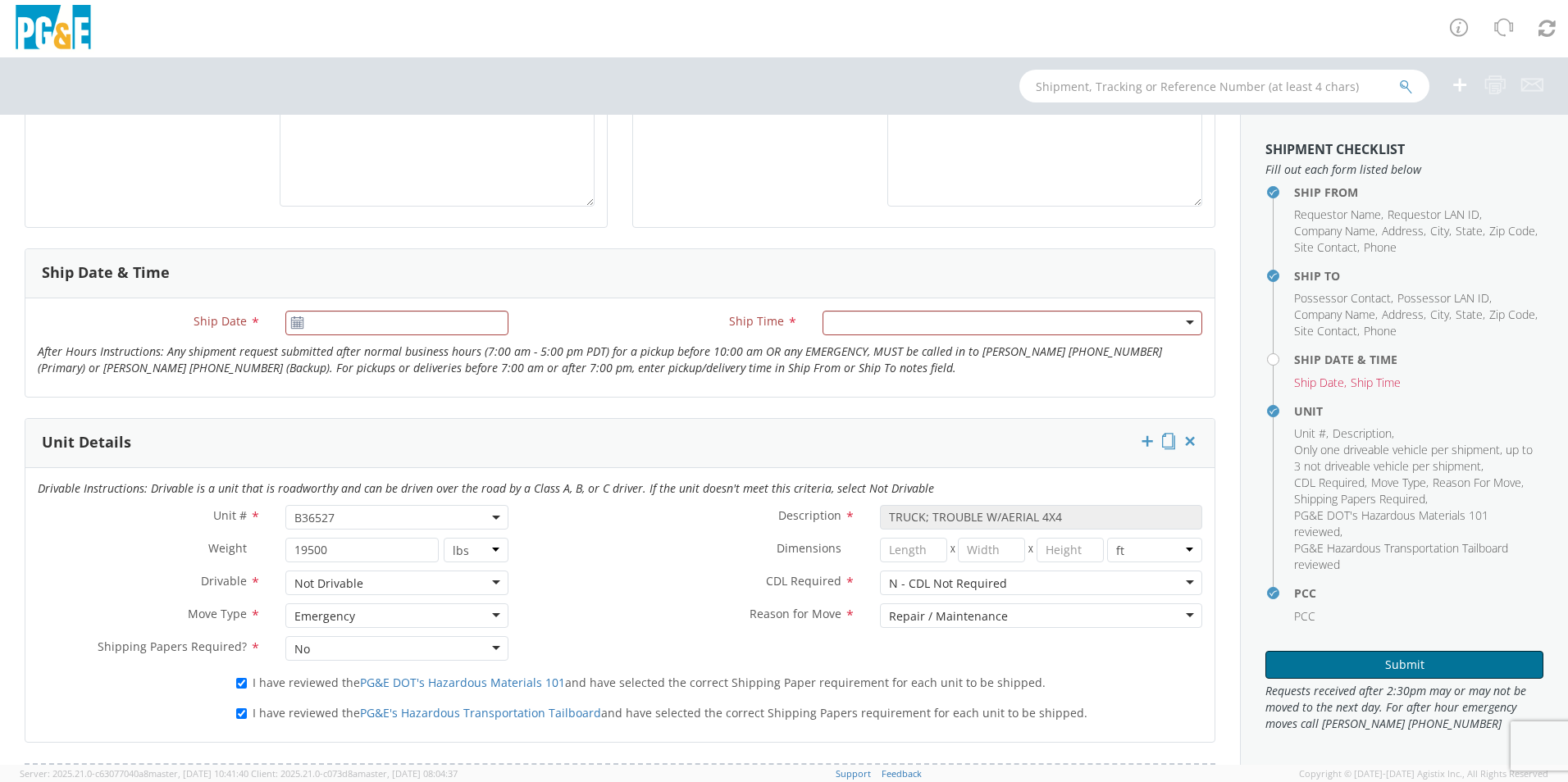
scroll to position [381, 0]
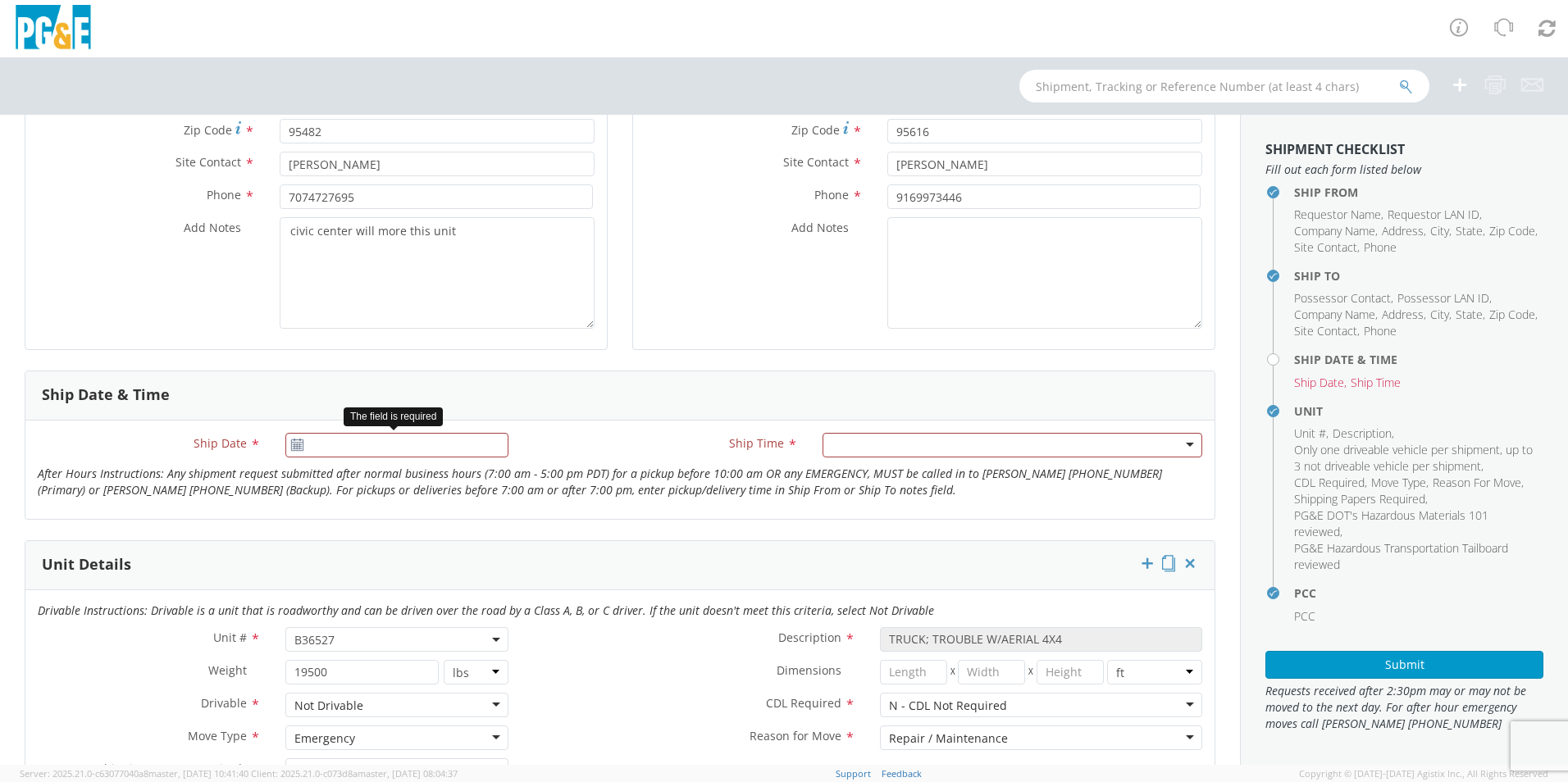
click at [300, 445] on icon at bounding box center [297, 445] width 14 height 13
click at [303, 447] on input "[DATE]" at bounding box center [397, 445] width 223 height 25
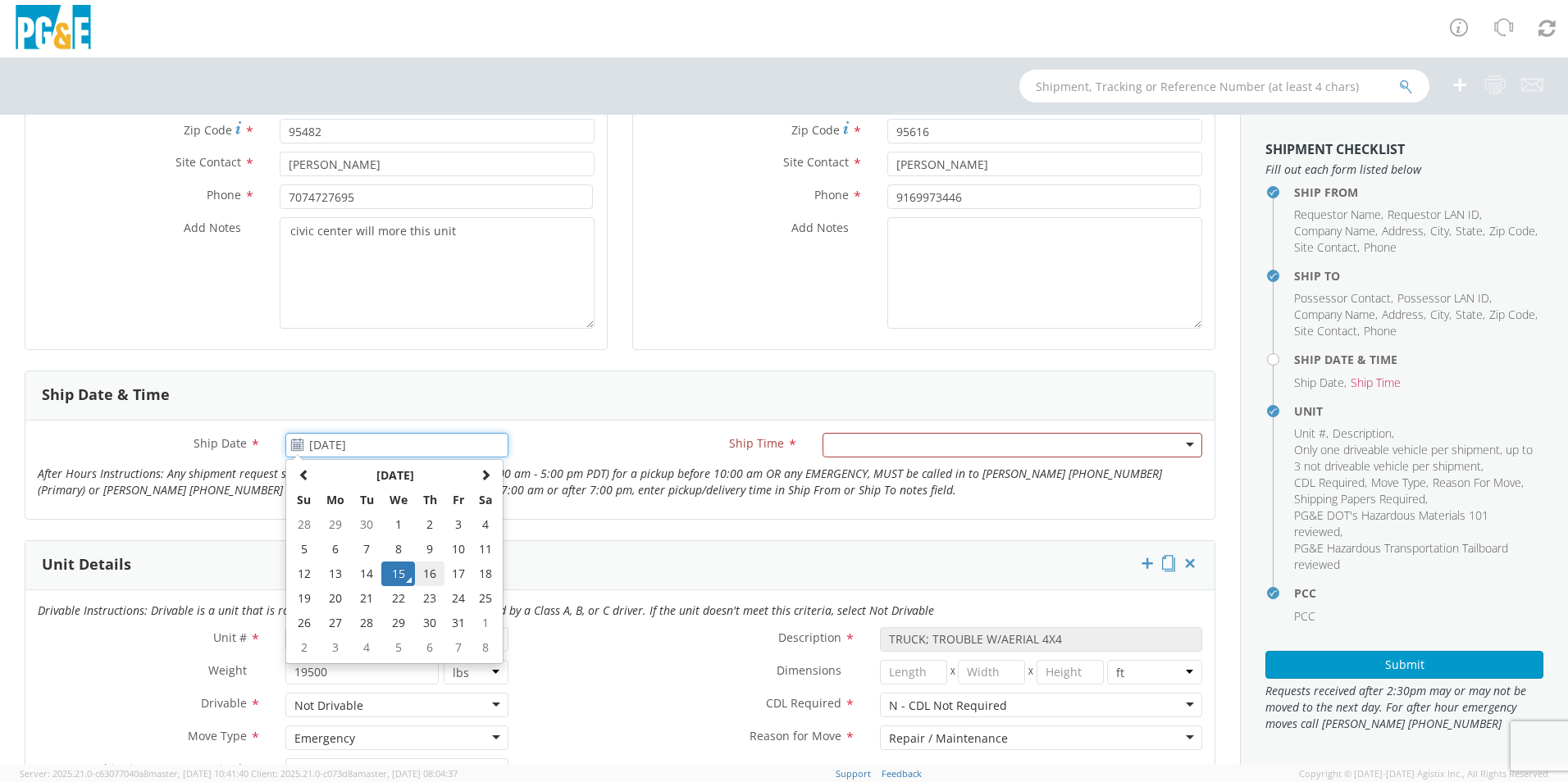
click at [422, 570] on td "16" at bounding box center [429, 574] width 29 height 25
type input "[DATE]"
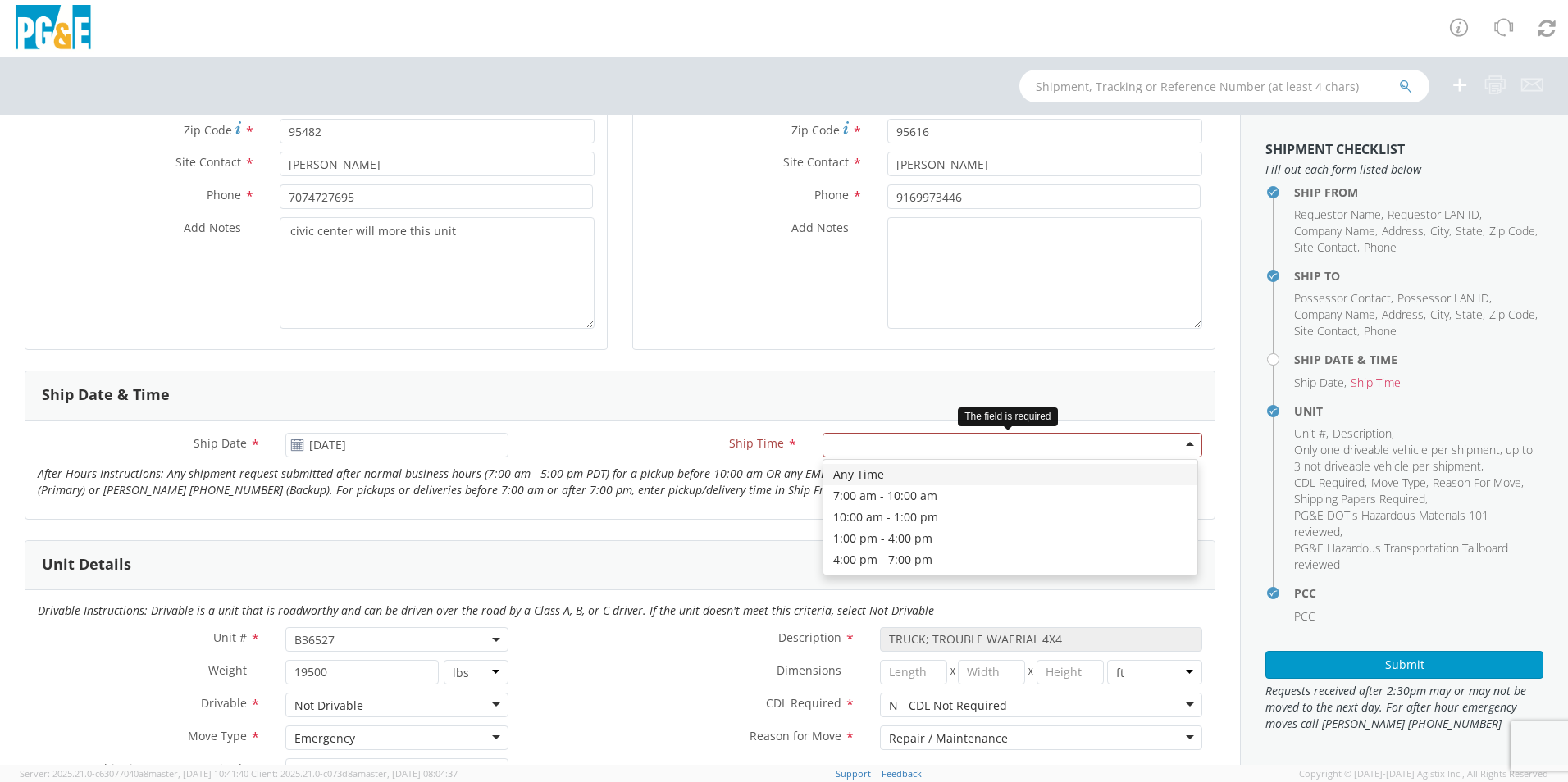
click at [1032, 448] on div at bounding box center [1012, 445] width 380 height 25
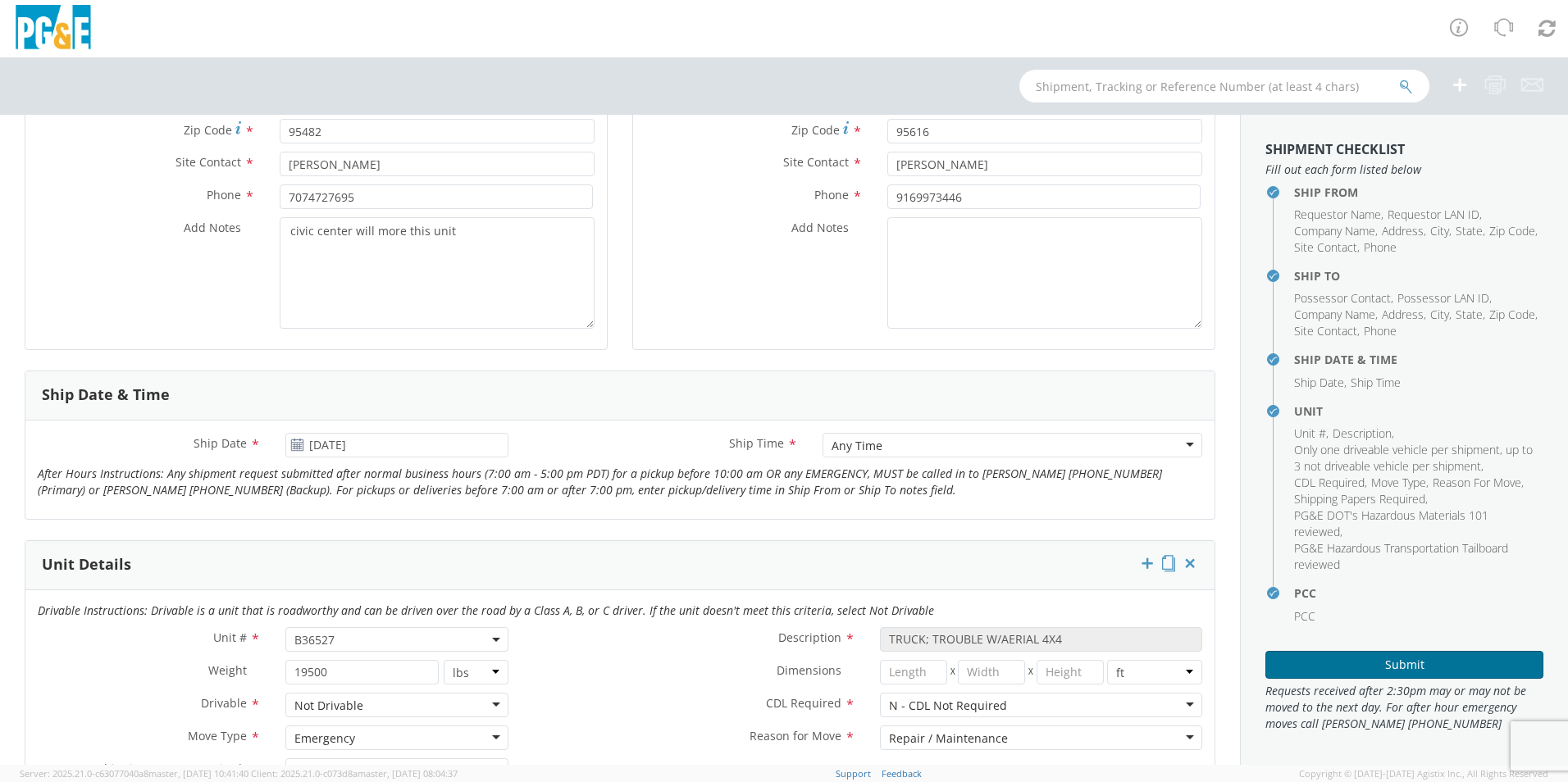
click at [1461, 660] on button "Submit" at bounding box center [1404, 665] width 278 height 28
